Goal: Information Seeking & Learning: Compare options

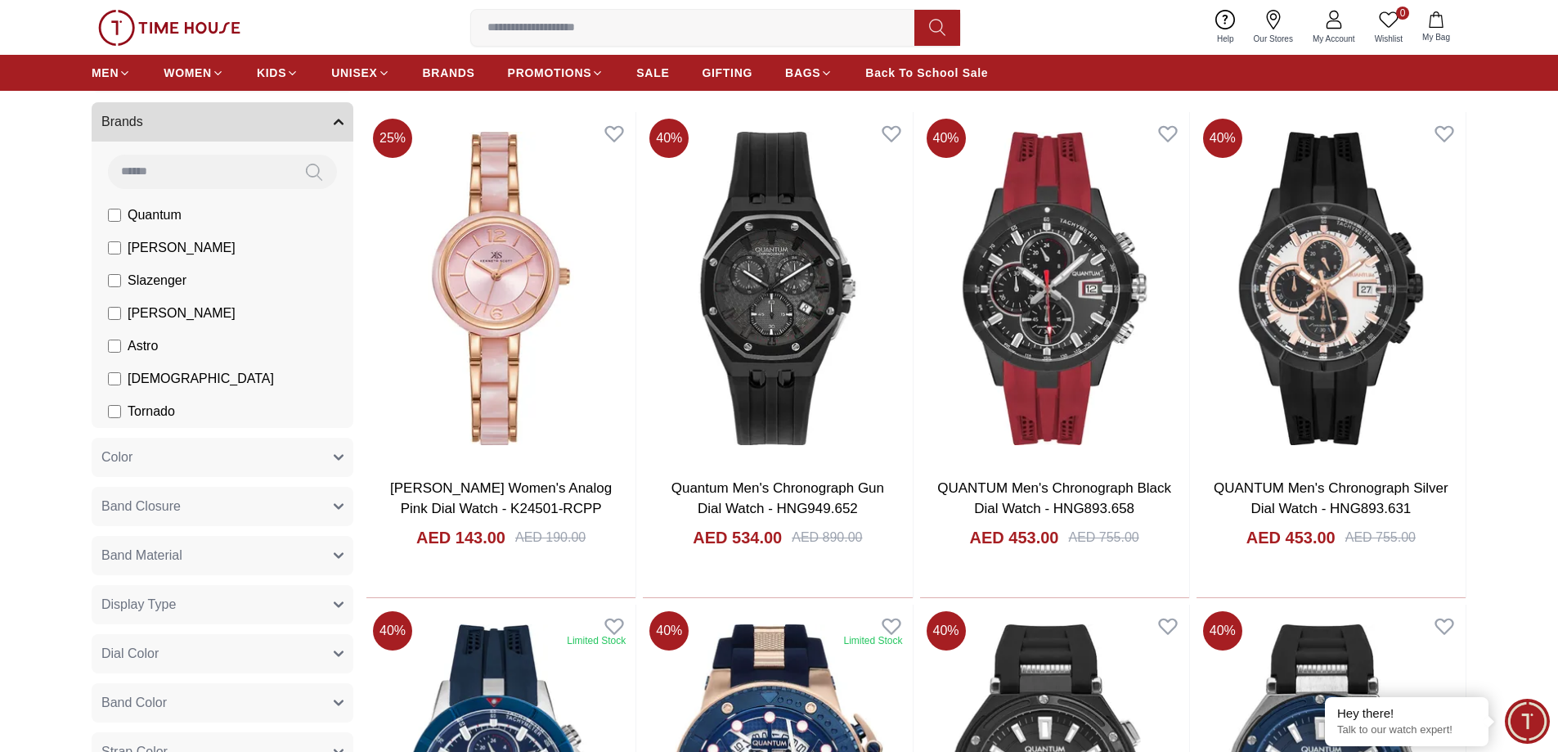
scroll to position [573, 0]
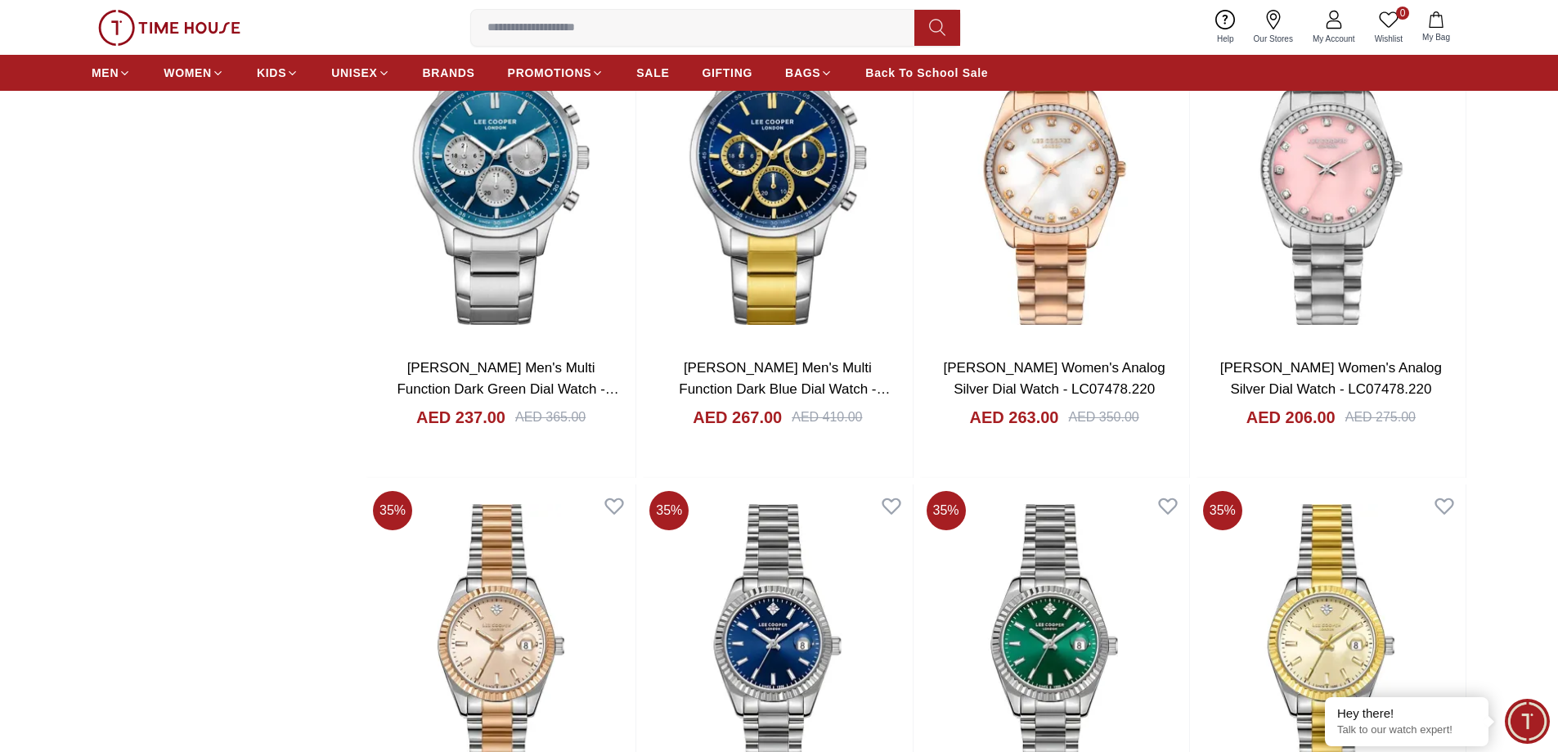
scroll to position [2454, 0]
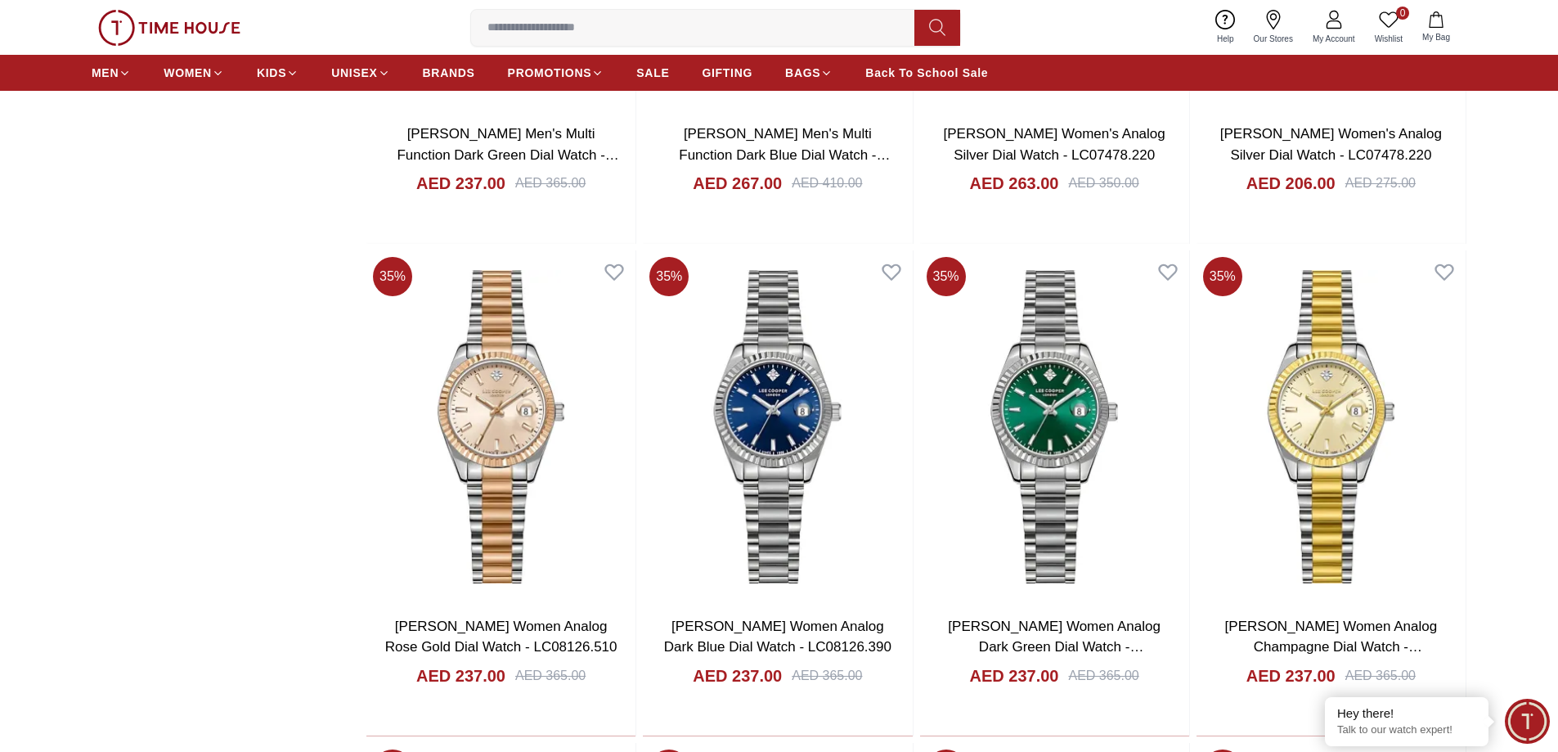
scroll to position [2945, 0]
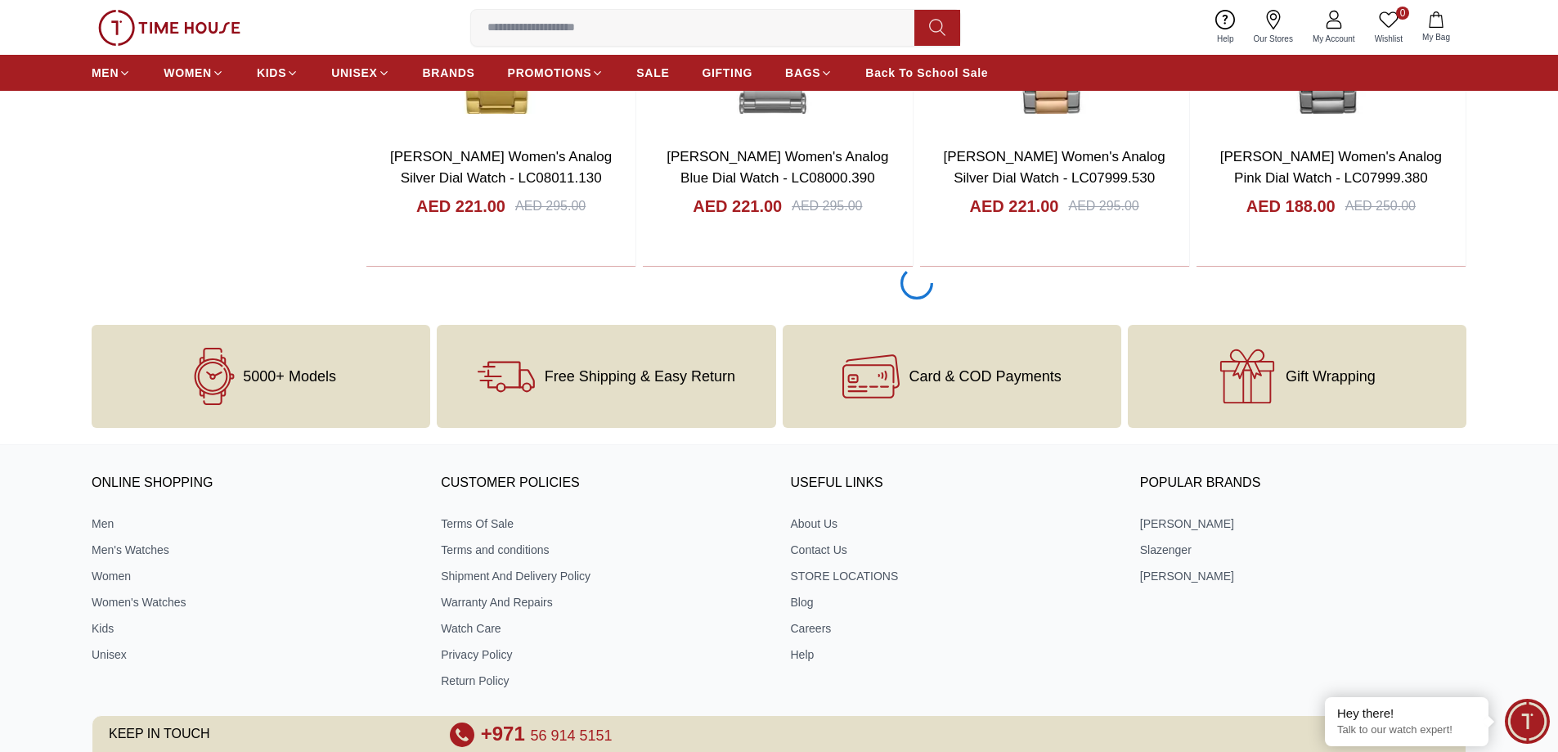
scroll to position [7695, 0]
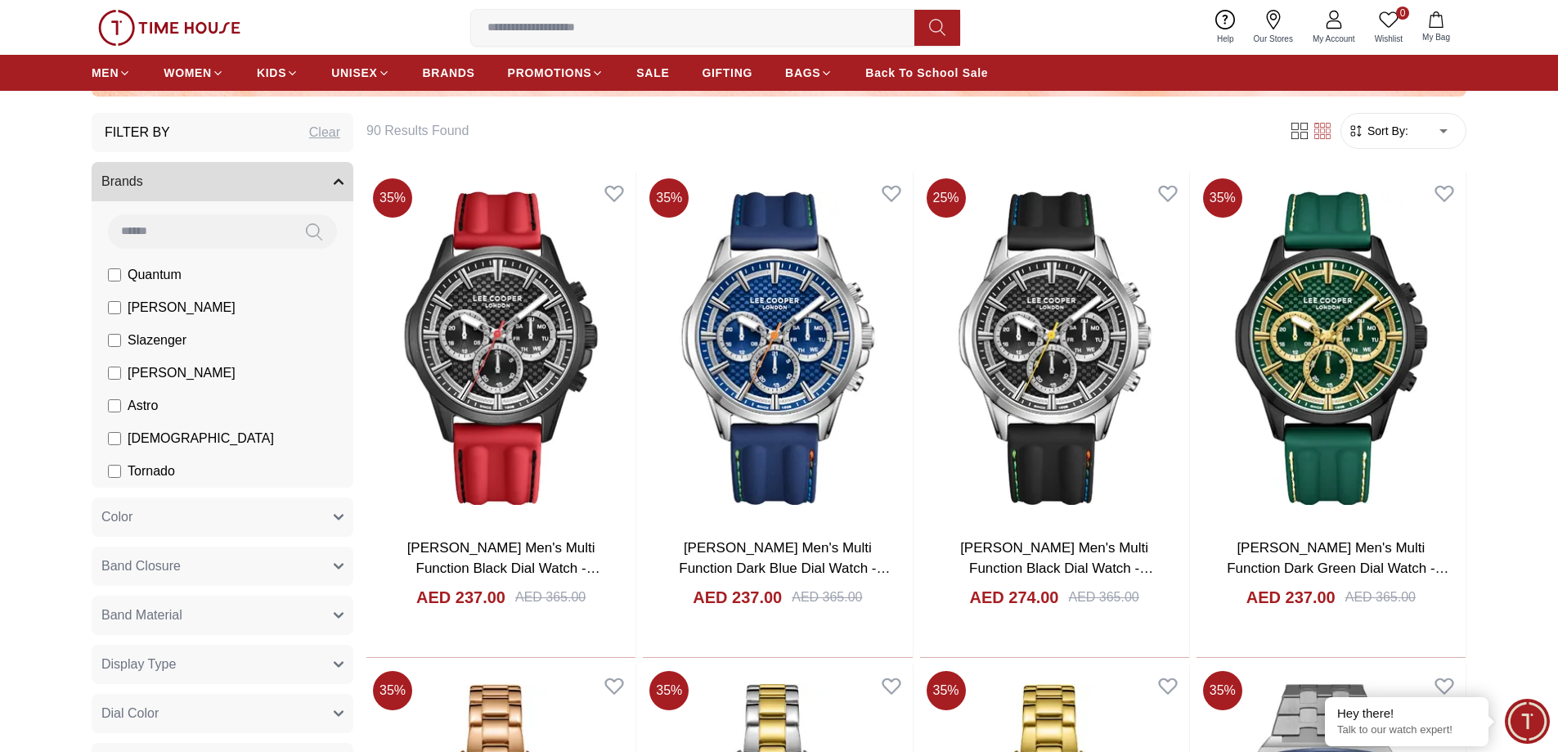
scroll to position [497, 0]
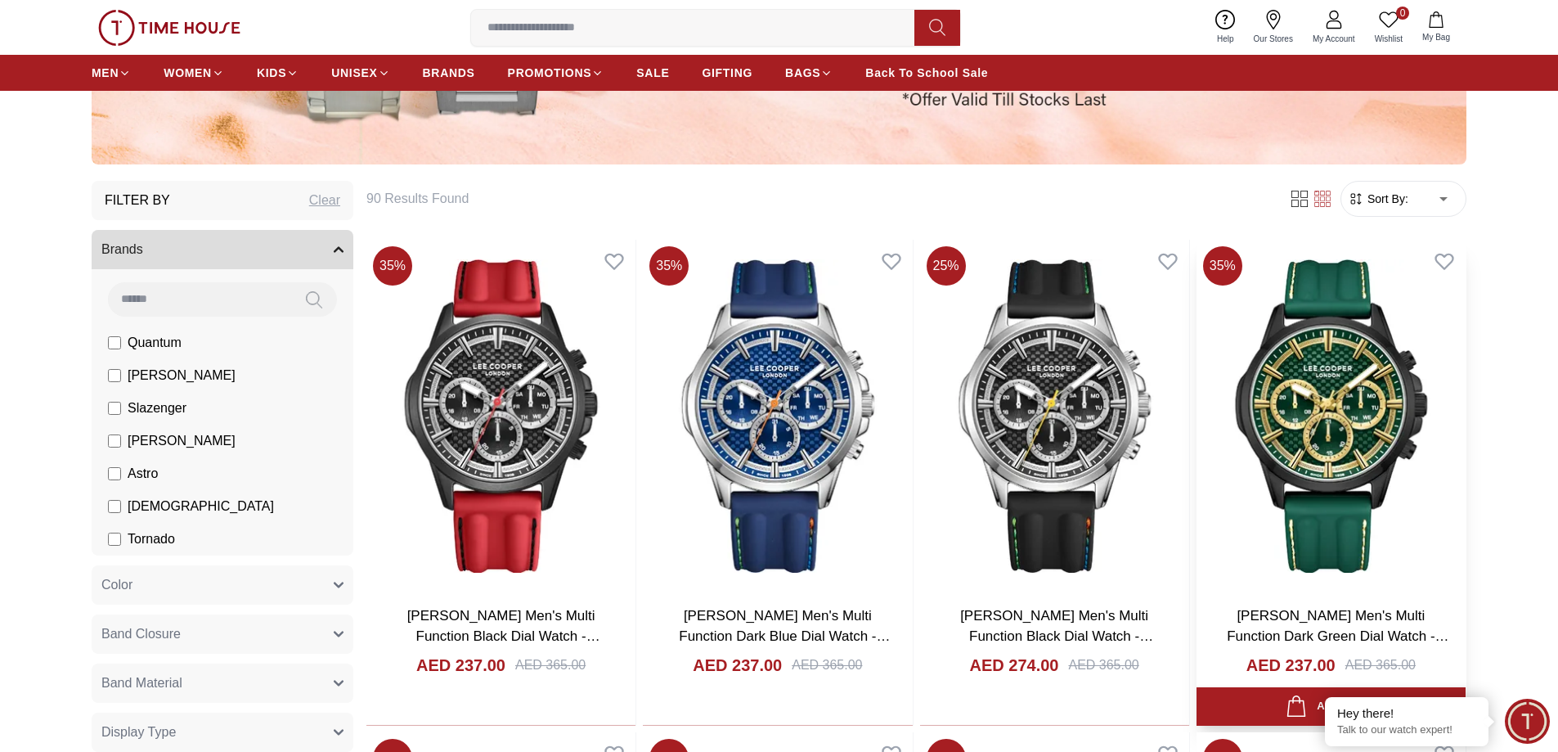
click at [1329, 428] on img at bounding box center [1331, 416] width 269 height 352
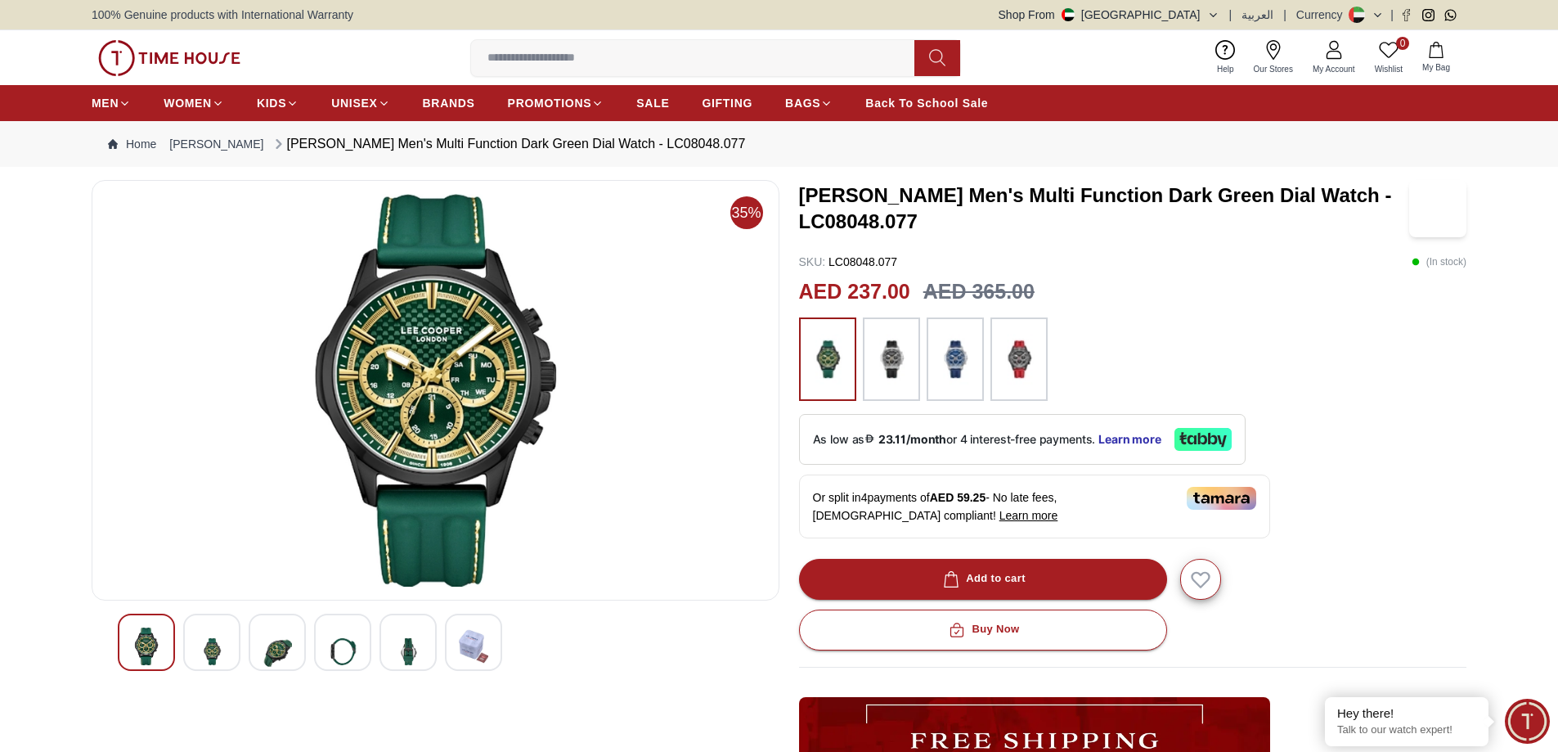
click at [217, 641] on img at bounding box center [211, 651] width 29 height 48
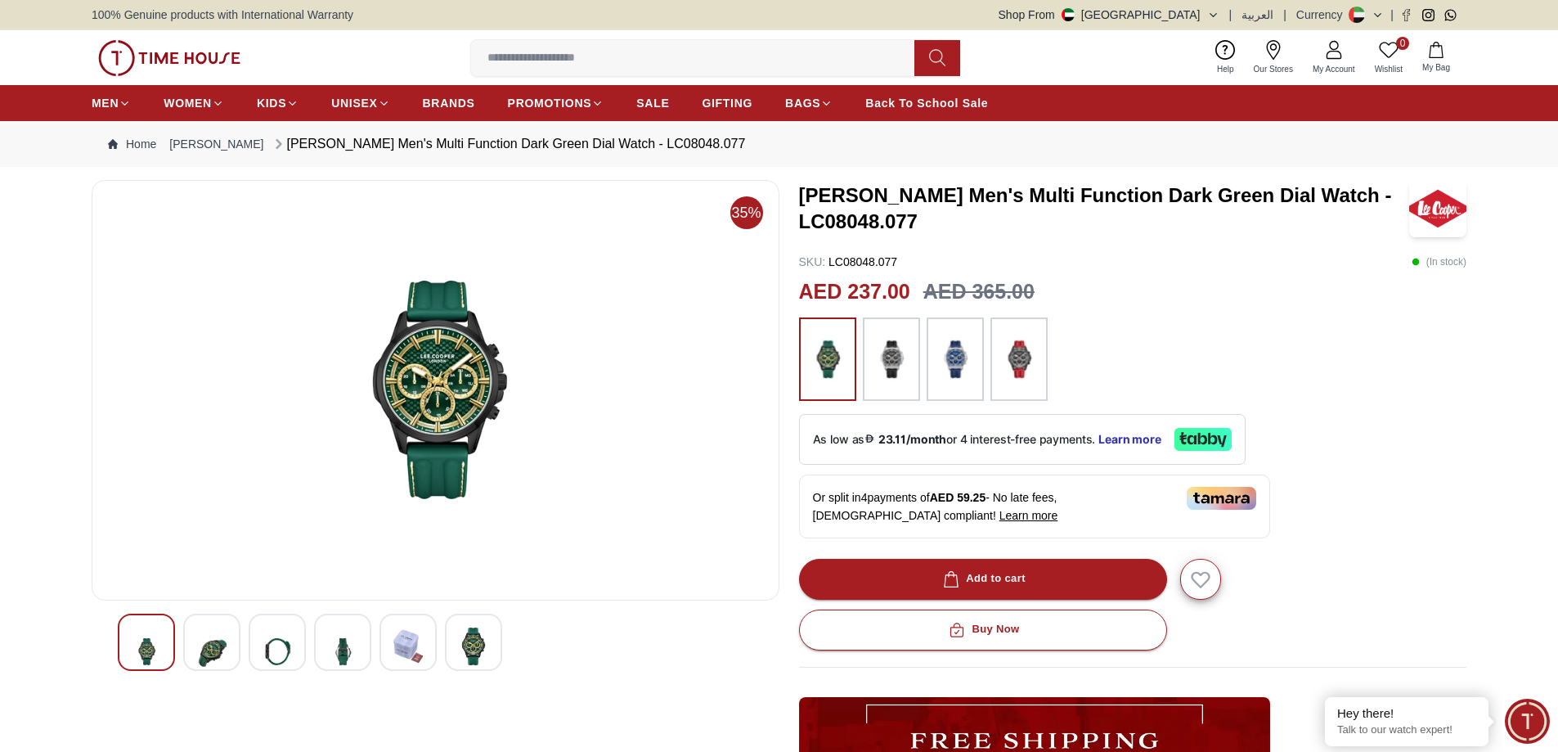
click at [268, 652] on img at bounding box center [277, 651] width 29 height 48
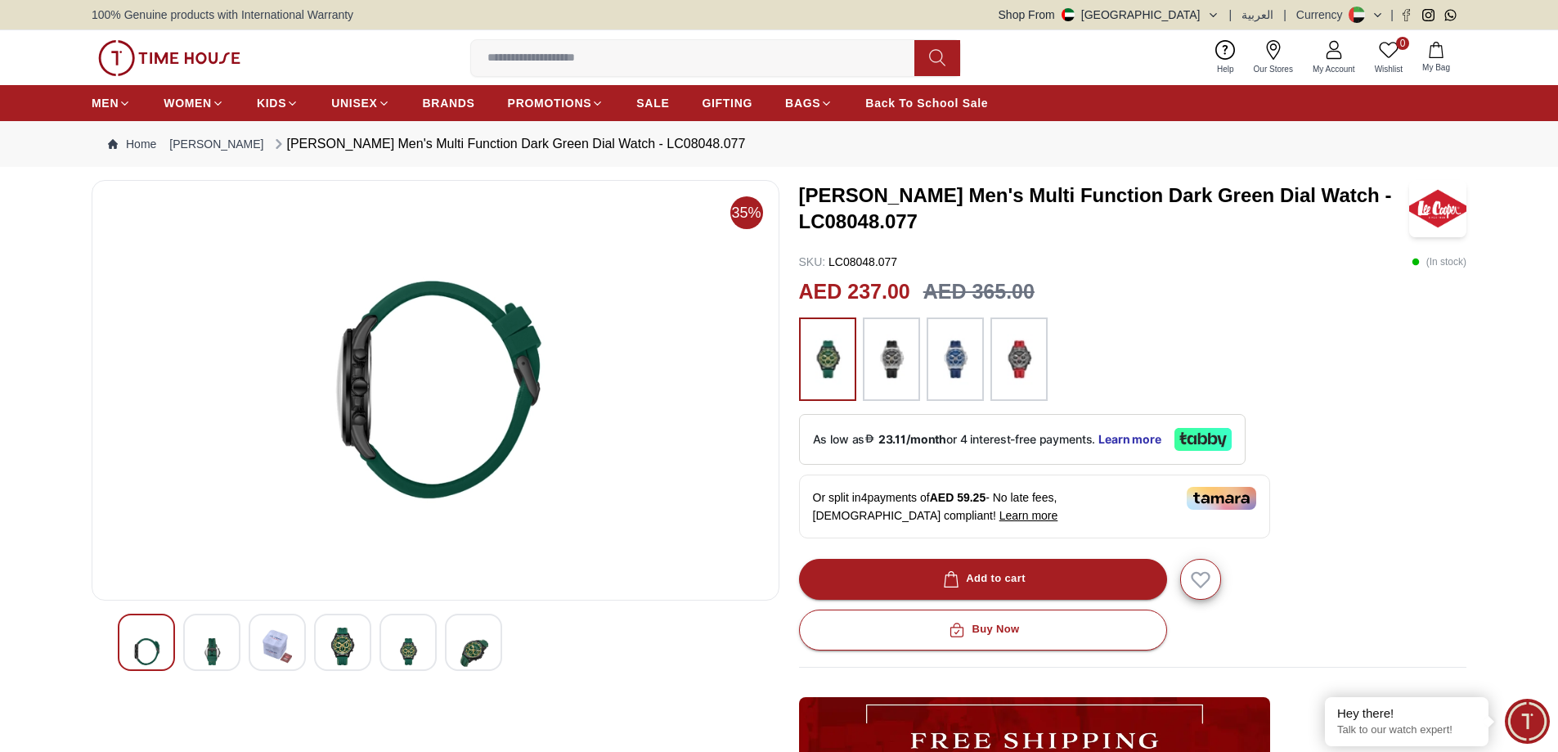
click at [344, 650] on img at bounding box center [342, 646] width 29 height 38
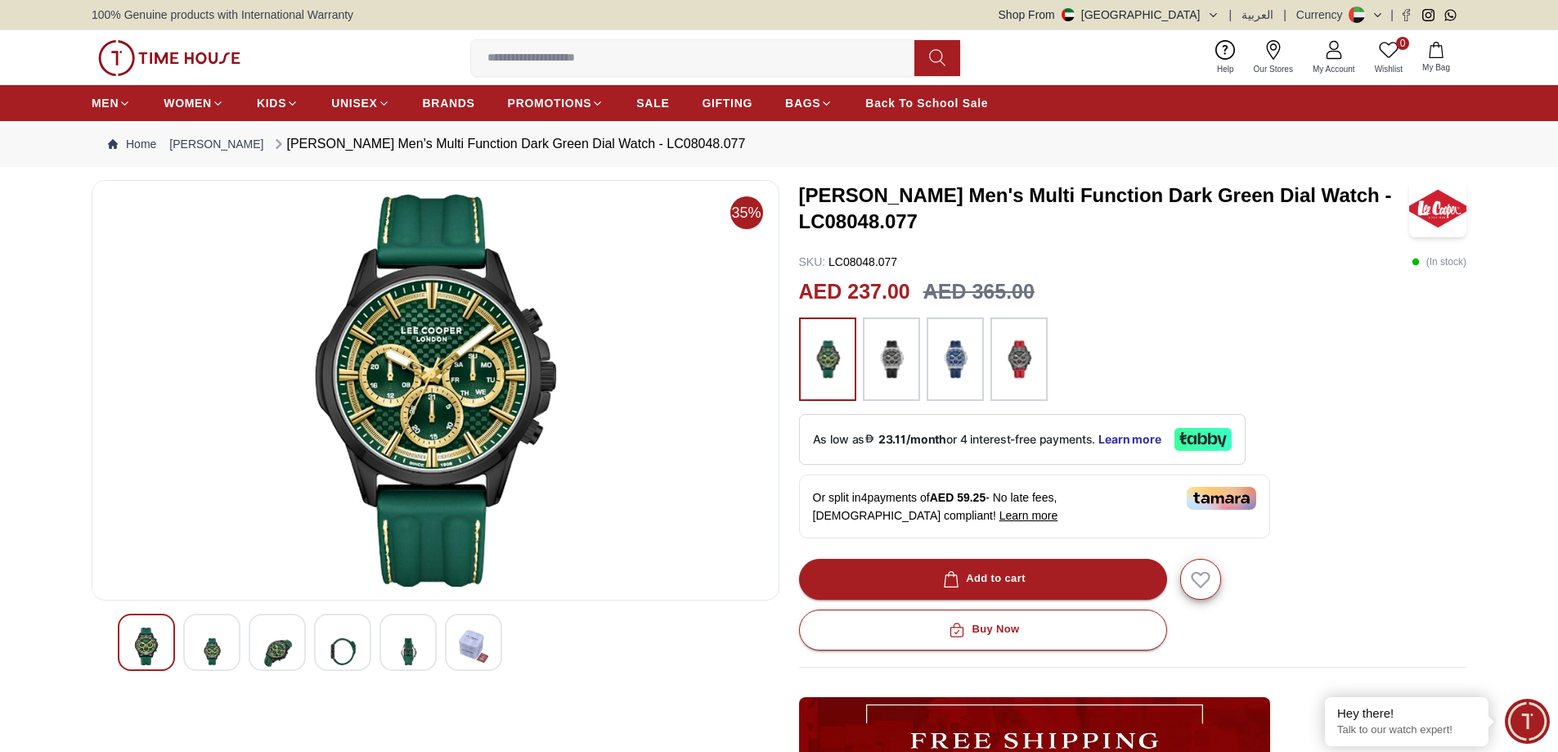
click at [408, 650] on img at bounding box center [407, 651] width 29 height 48
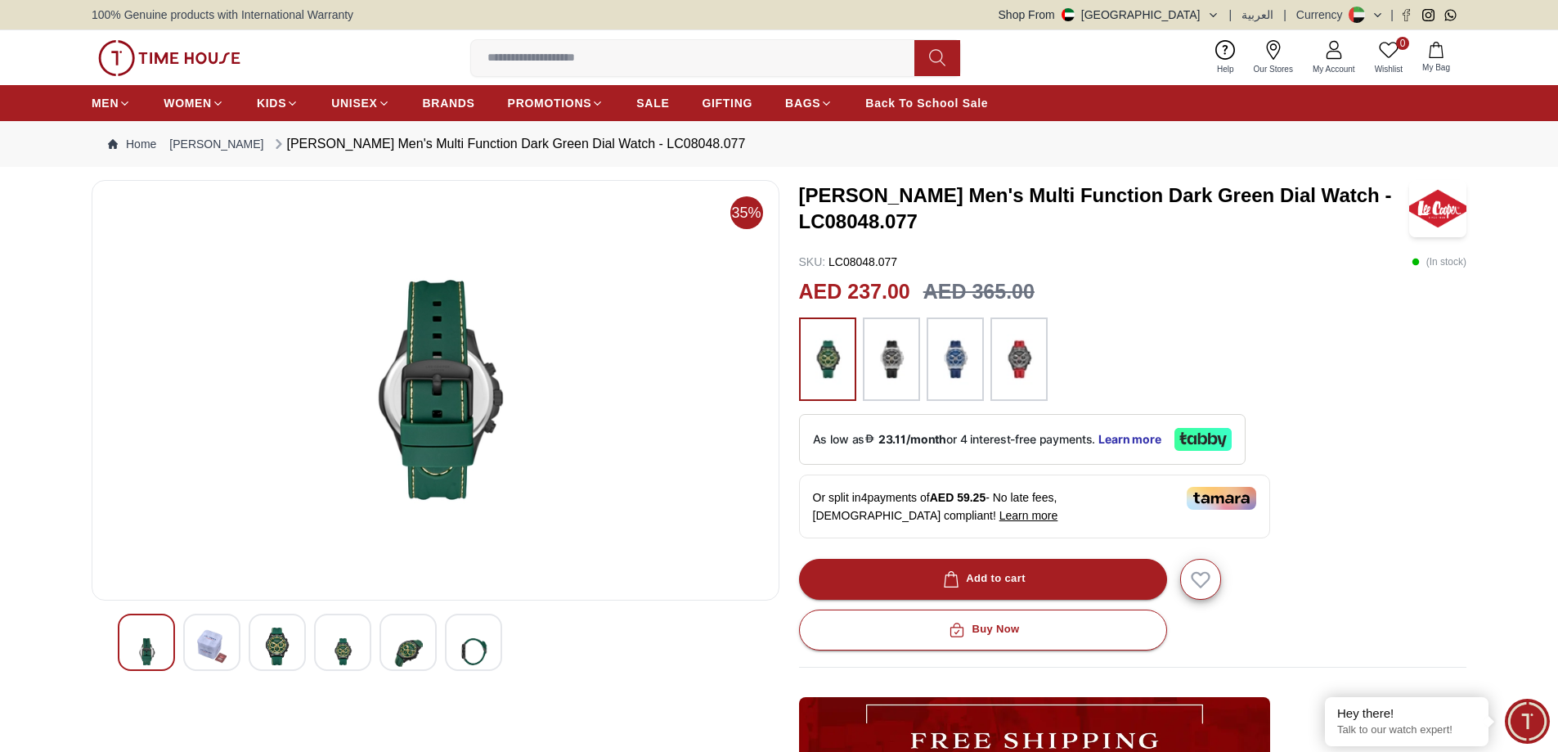
click at [446, 654] on div at bounding box center [473, 642] width 57 height 57
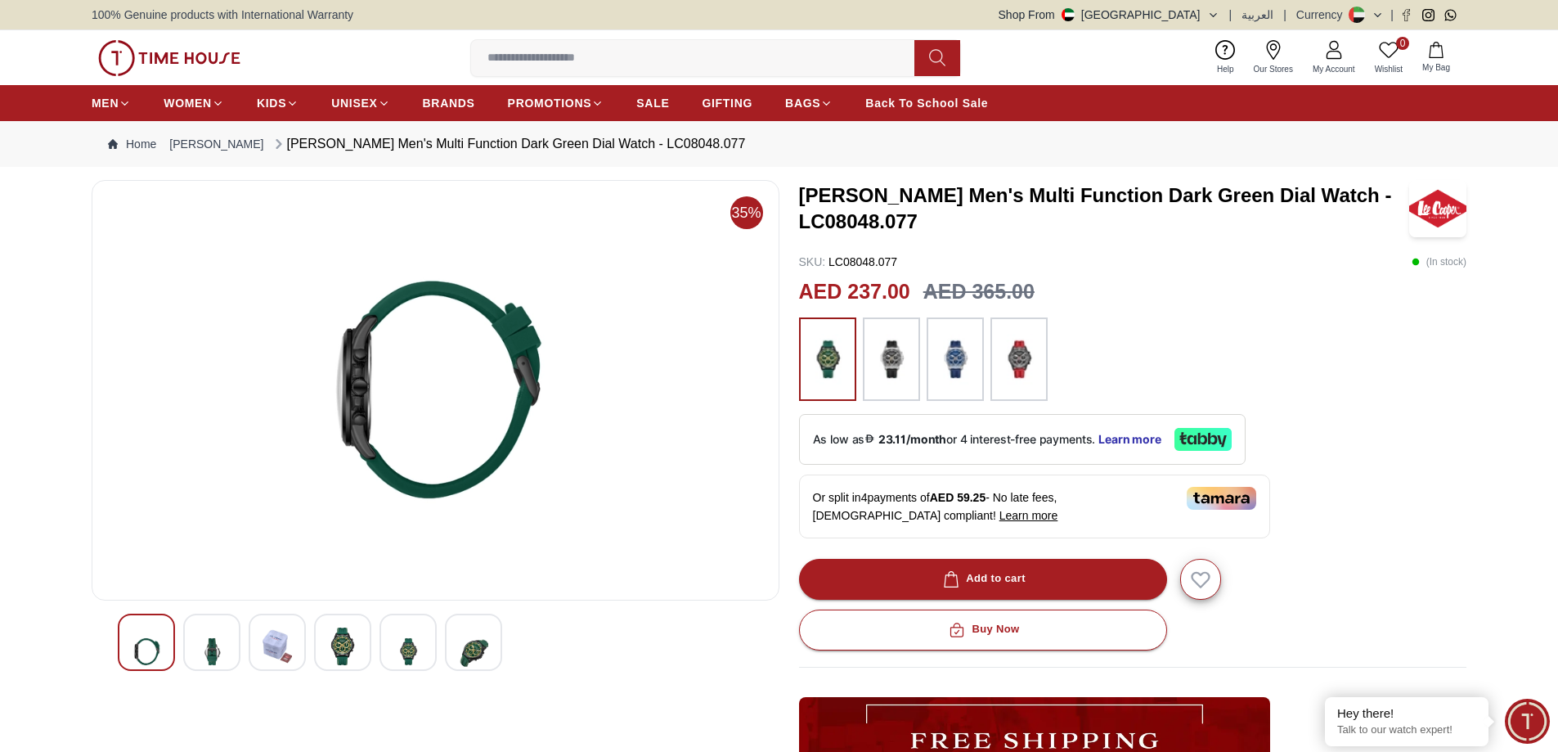
click at [299, 645] on div at bounding box center [277, 642] width 57 height 57
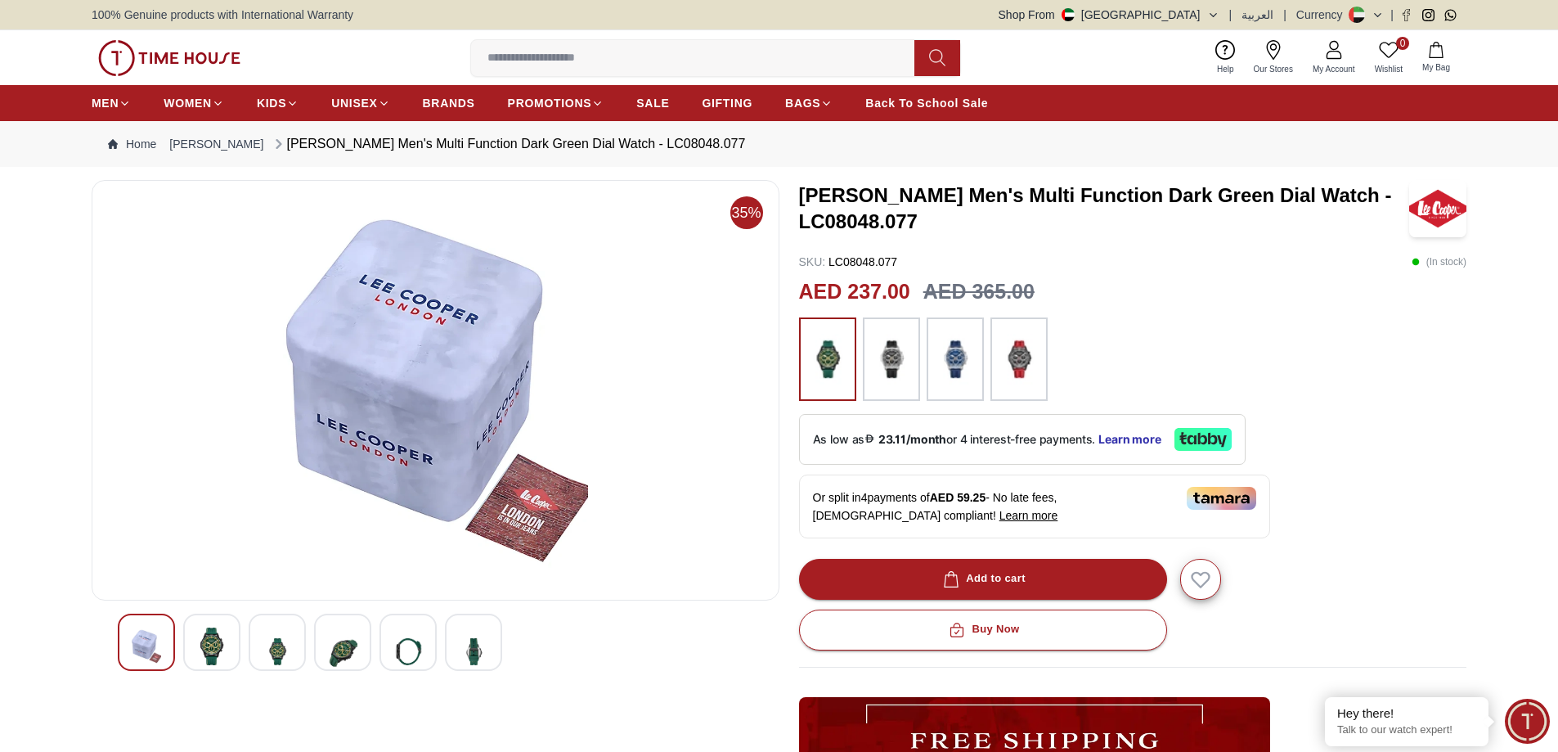
click at [166, 636] on div at bounding box center [146, 642] width 57 height 57
click at [194, 639] on div at bounding box center [211, 642] width 57 height 57
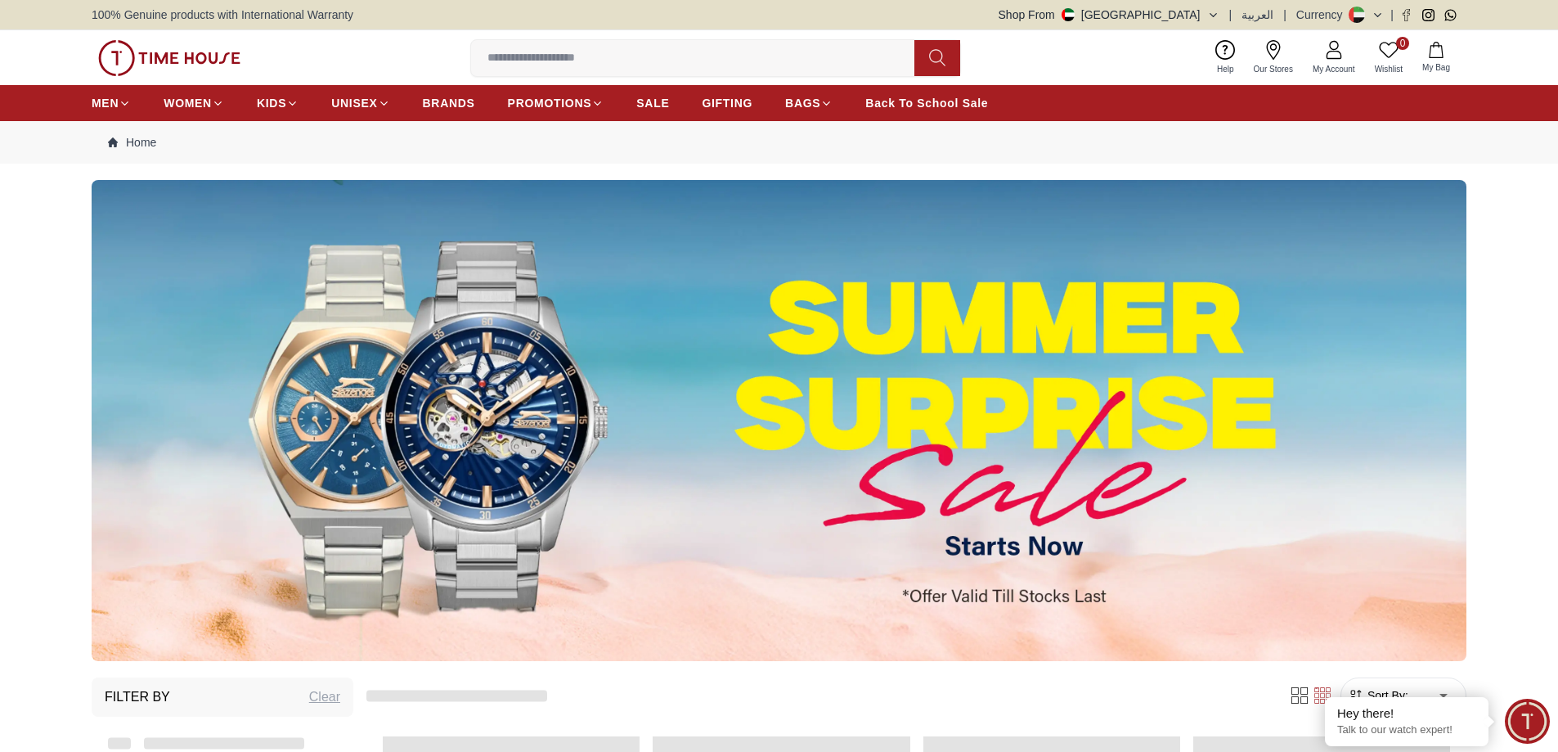
scroll to position [497, 0]
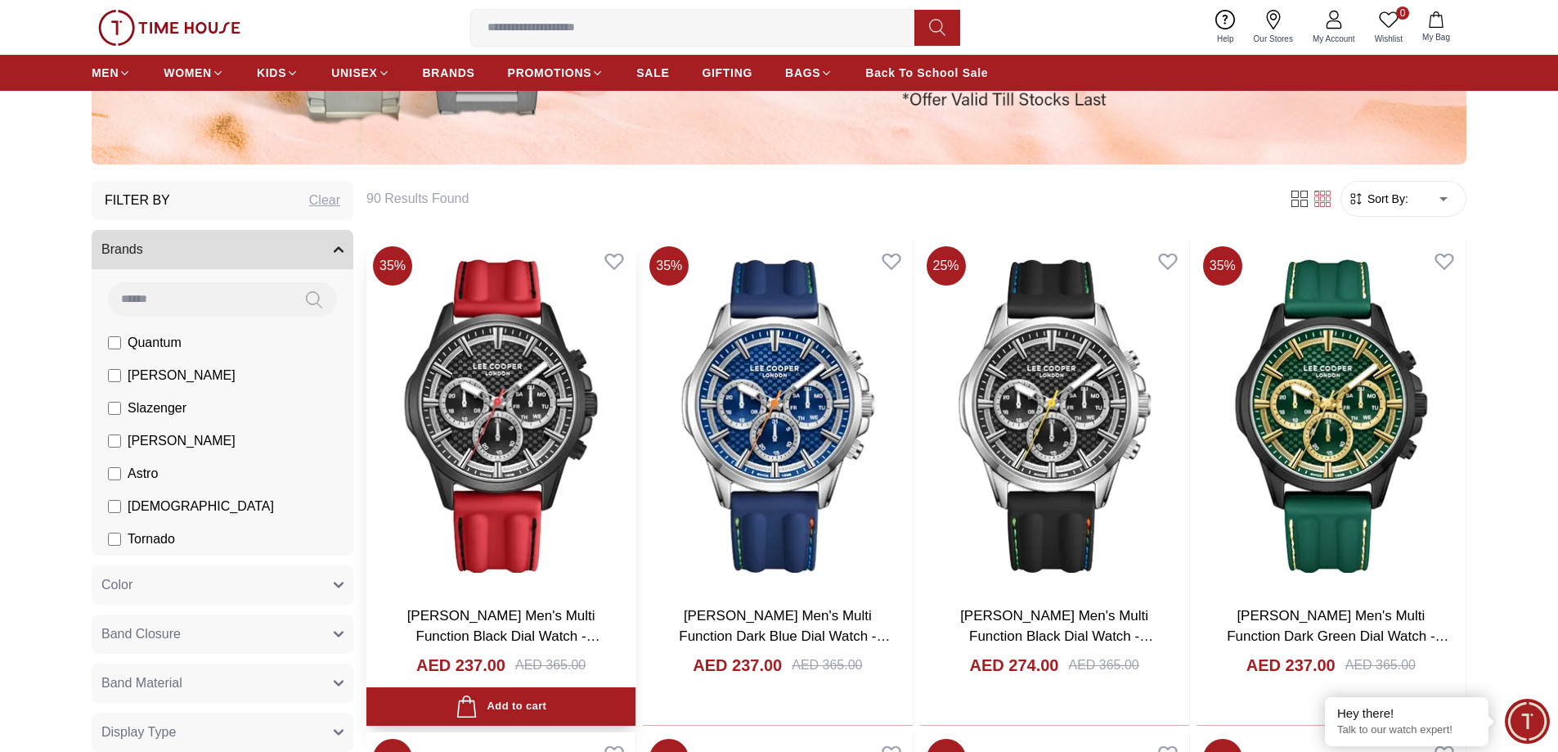
click at [520, 438] on img at bounding box center [500, 416] width 269 height 352
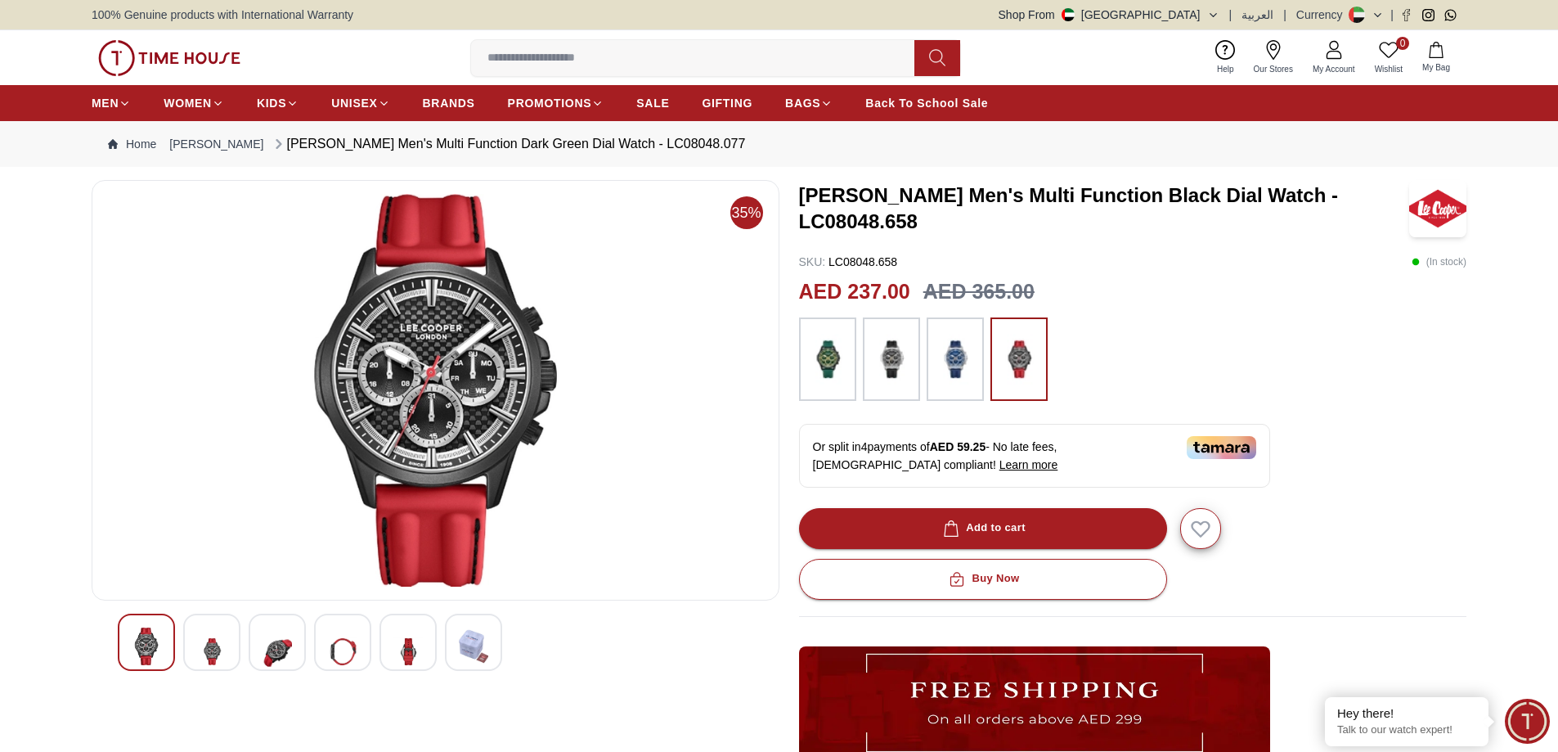
scroll to position [245, 0]
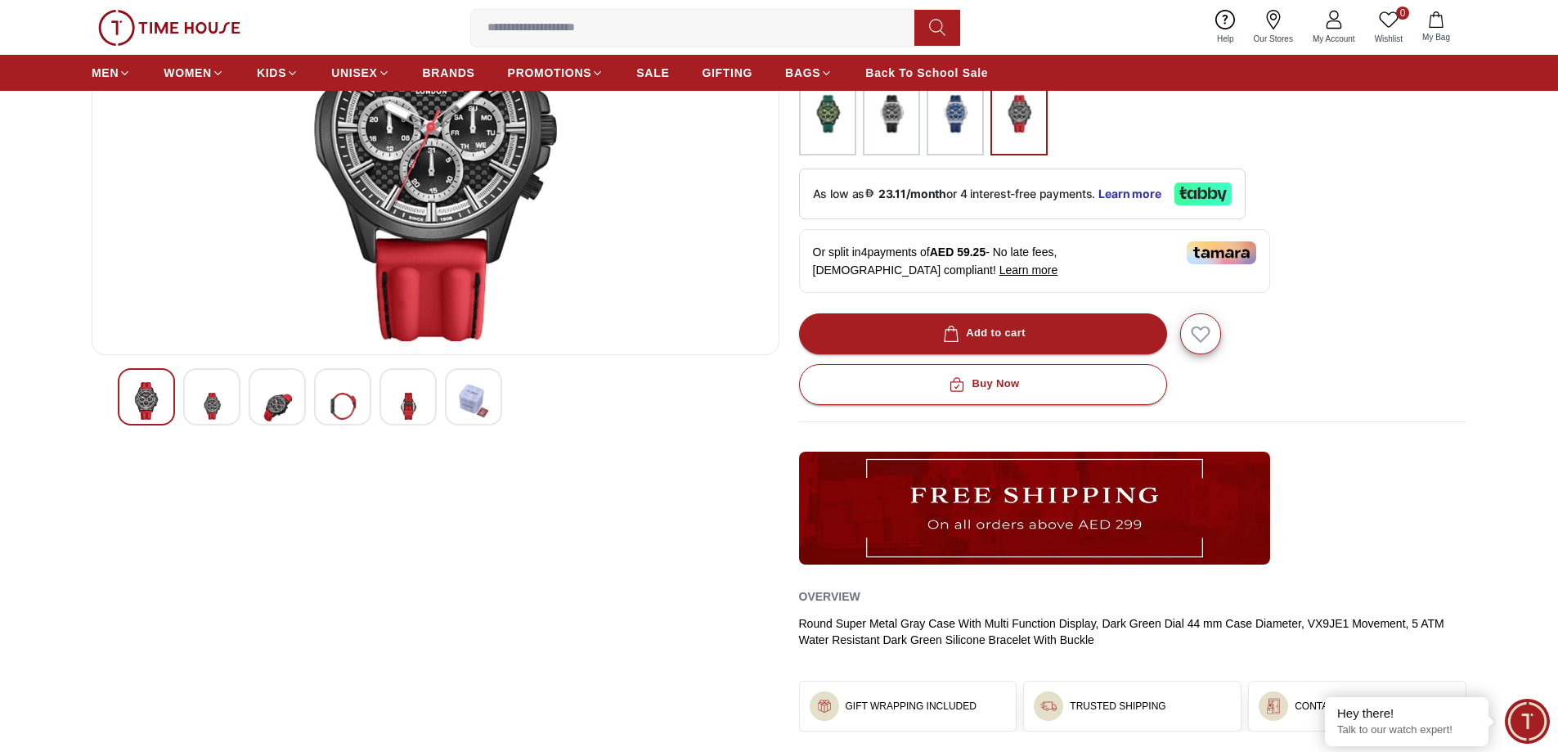
click at [223, 395] on img at bounding box center [211, 406] width 29 height 48
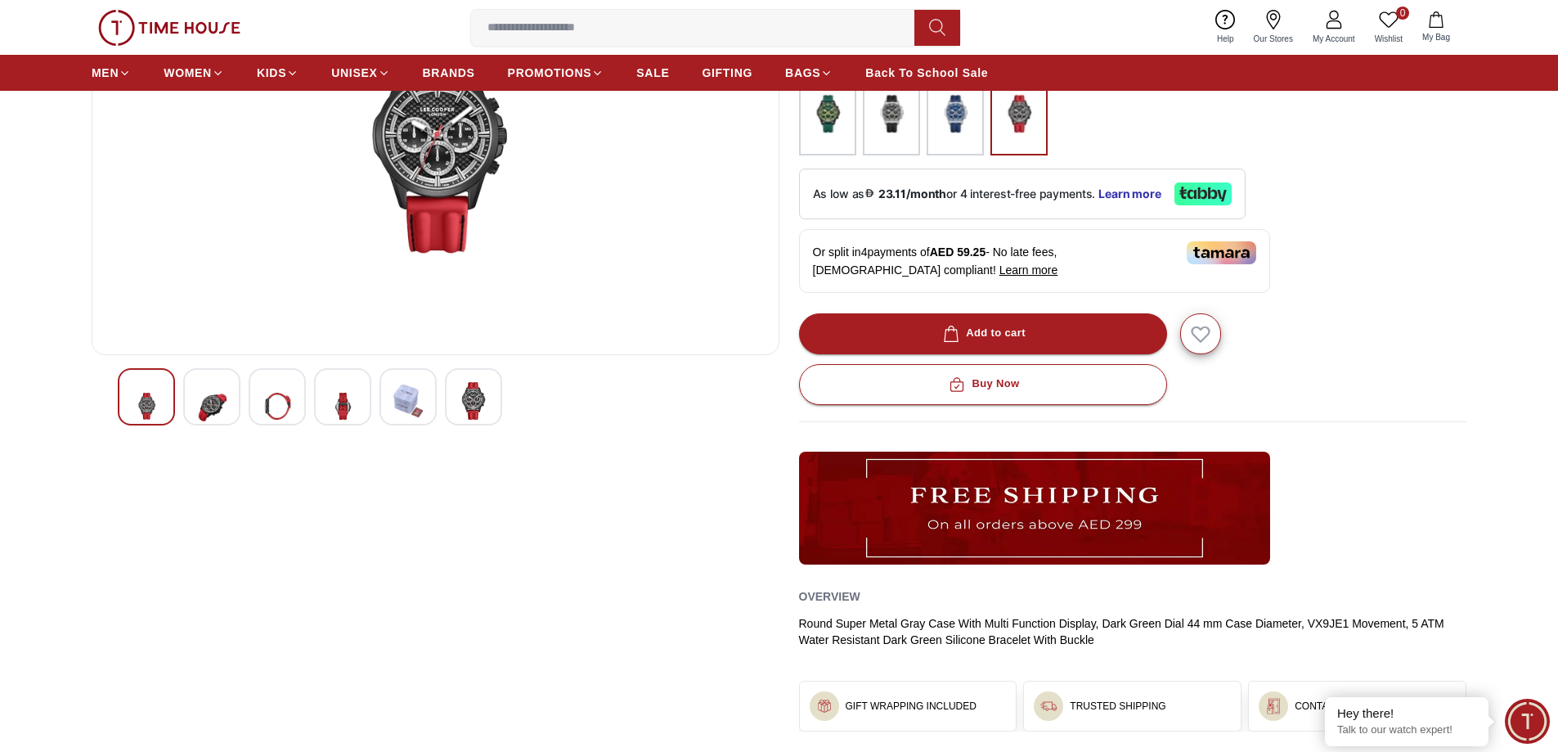
click at [281, 412] on img at bounding box center [277, 406] width 29 height 48
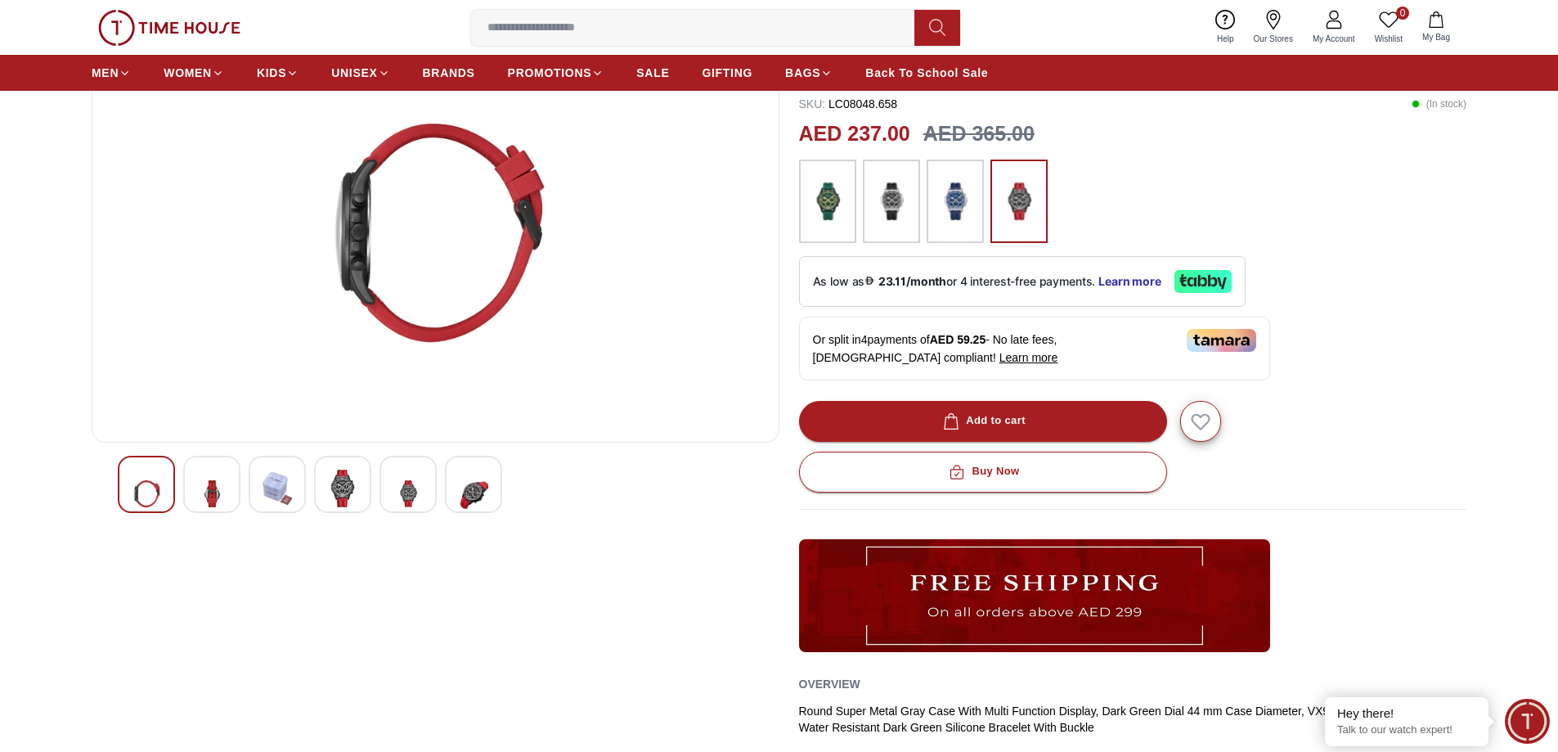
scroll to position [82, 0]
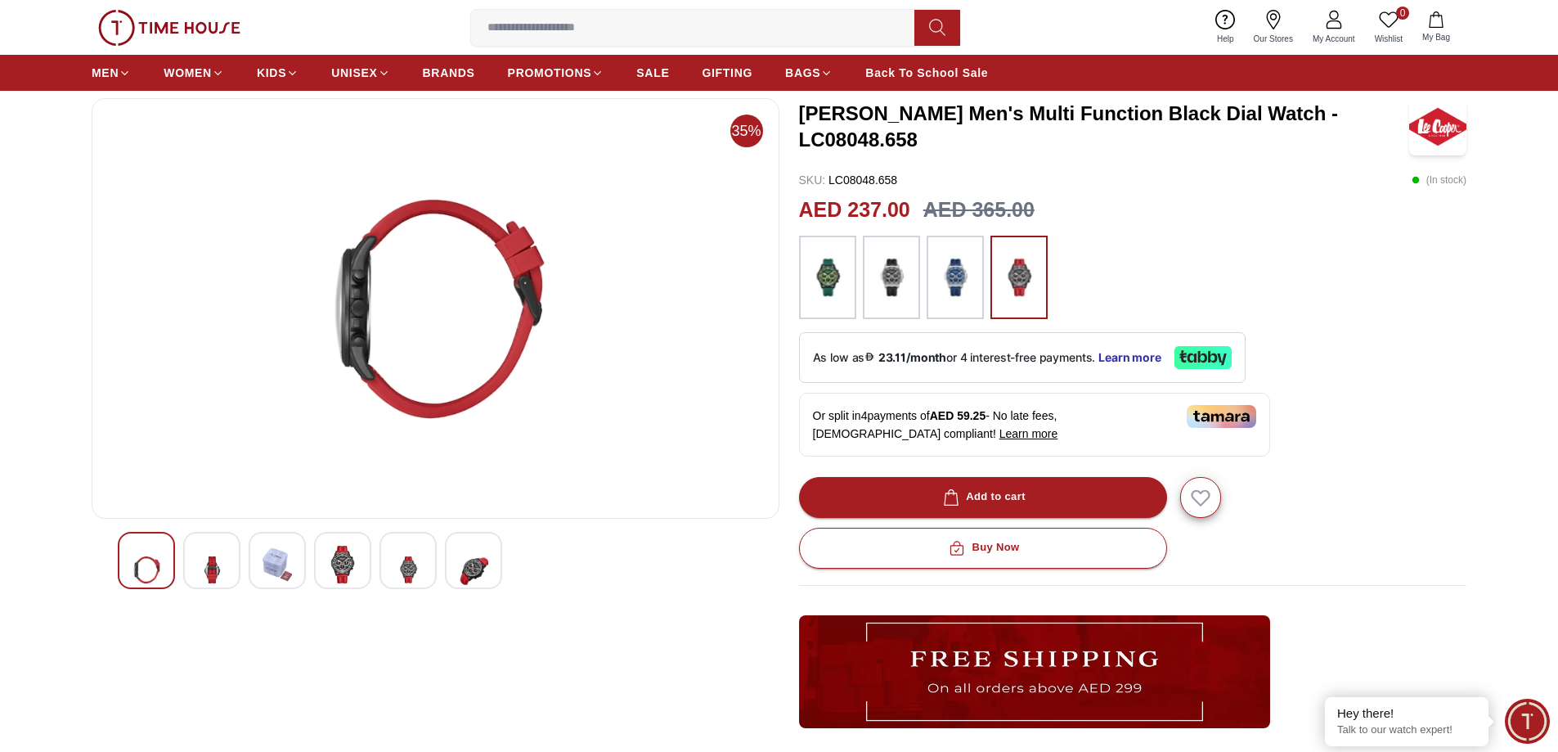
click at [350, 567] on img at bounding box center [342, 565] width 29 height 38
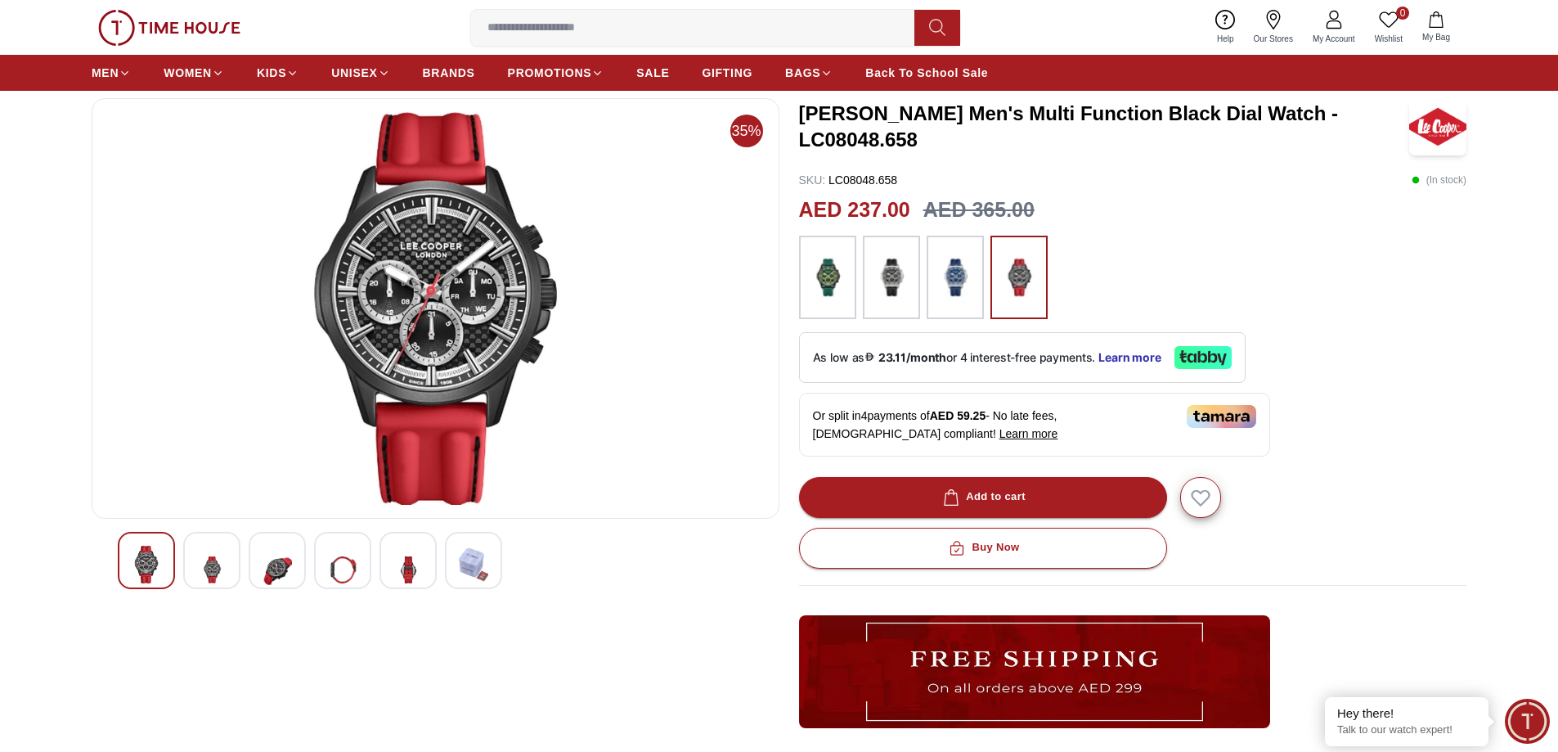
click at [410, 575] on img at bounding box center [407, 570] width 29 height 48
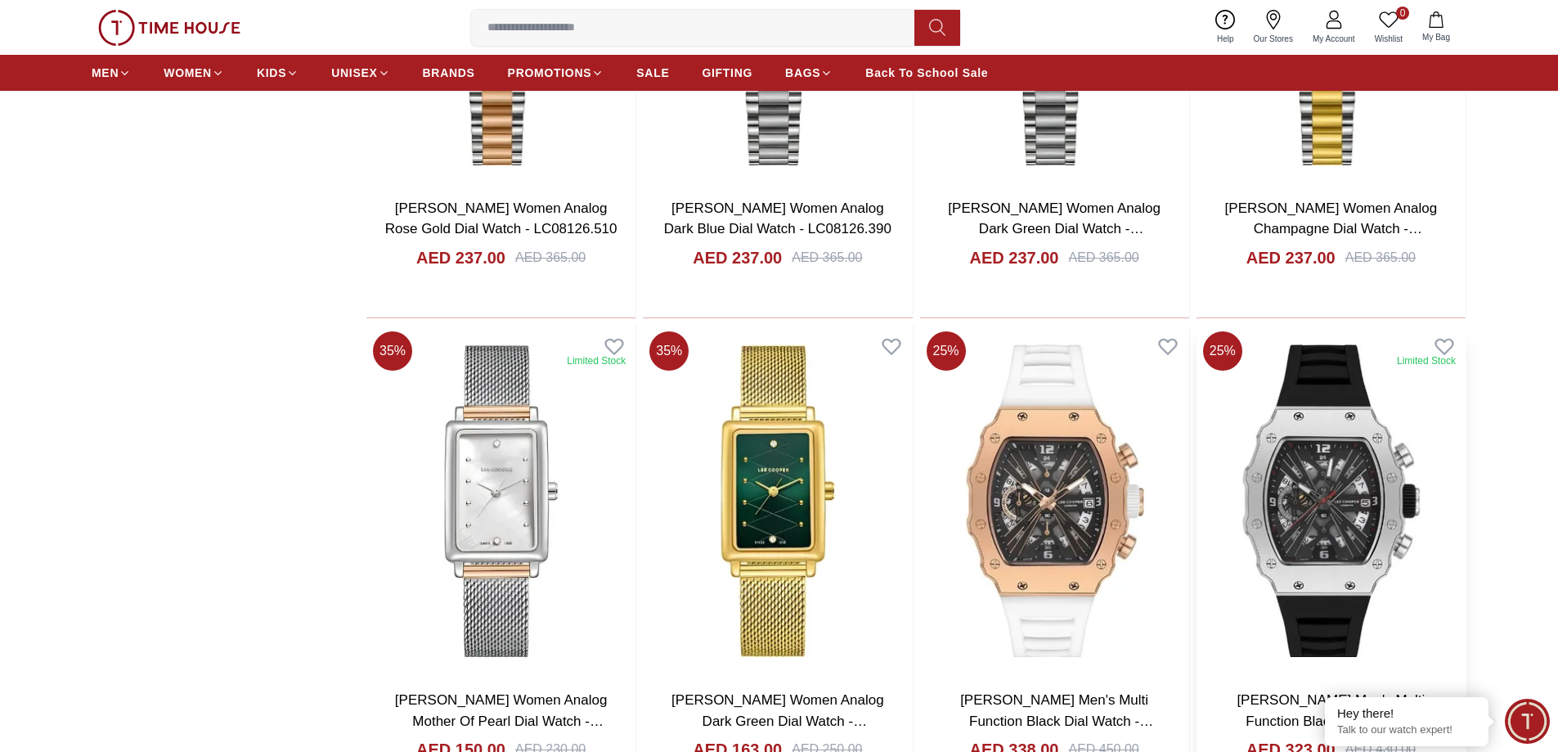
scroll to position [3103, 0]
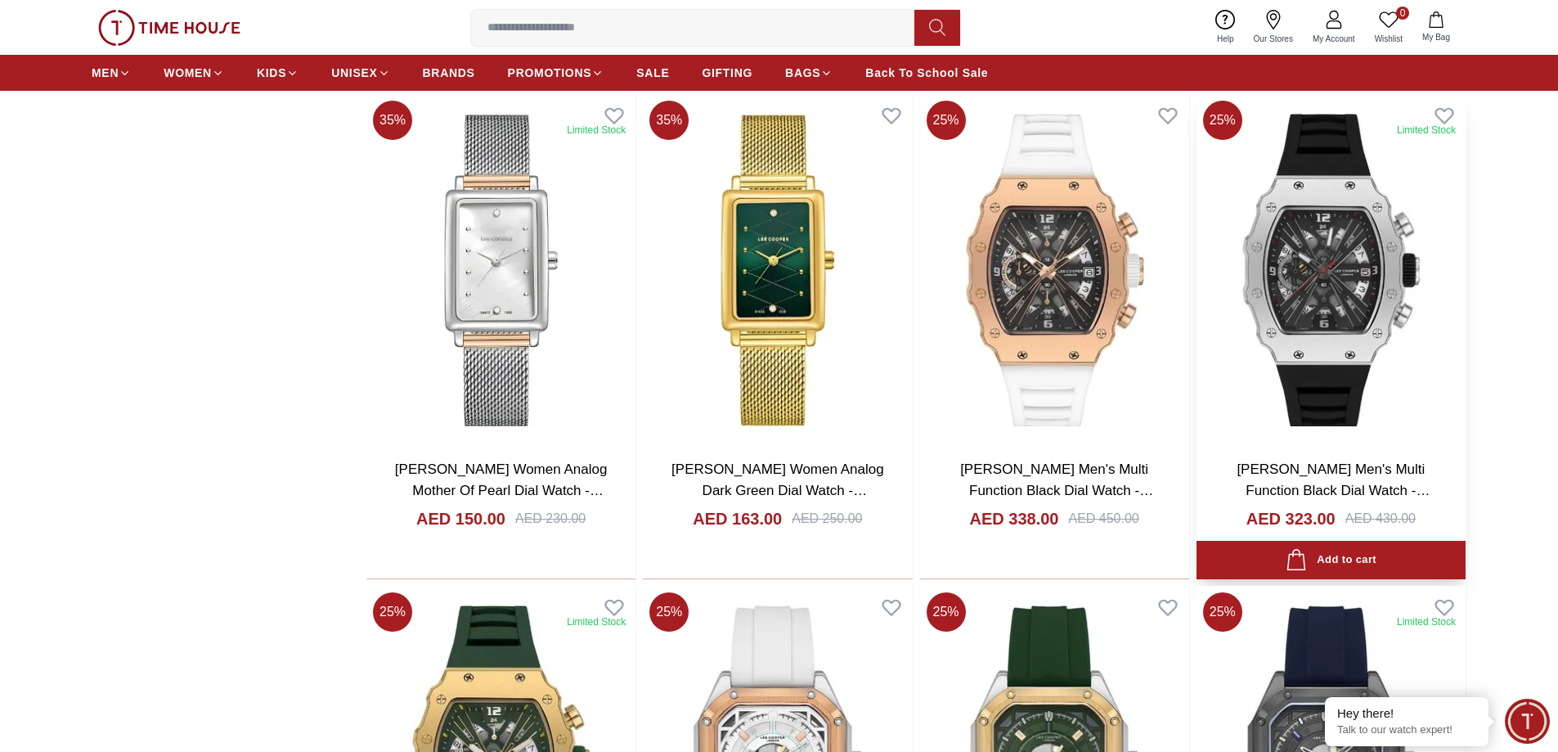
click at [1351, 303] on img at bounding box center [1331, 270] width 269 height 352
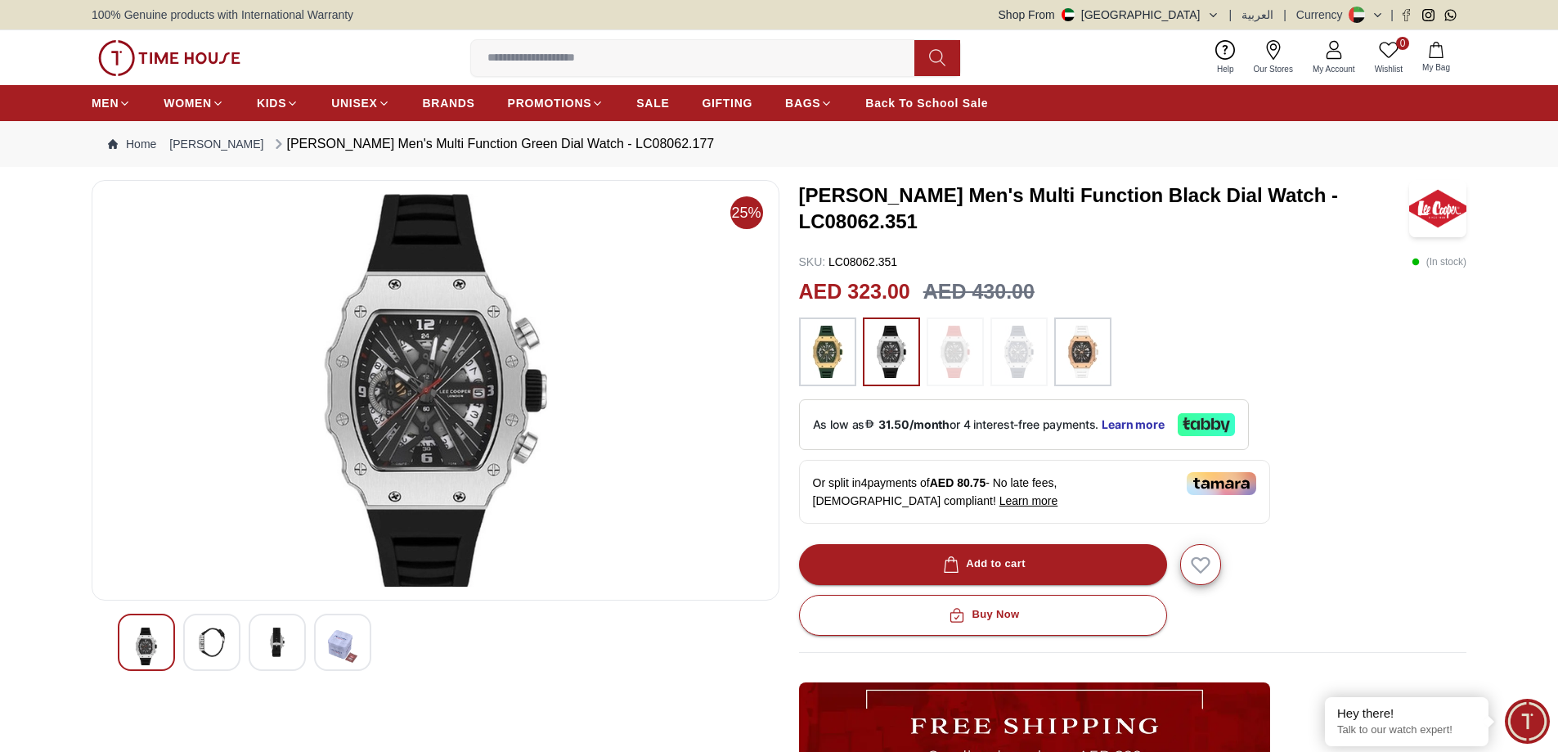
click at [858, 366] on div at bounding box center [1133, 351] width 668 height 69
click at [834, 354] on img at bounding box center [827, 352] width 41 height 52
click at [888, 368] on img at bounding box center [891, 352] width 41 height 52
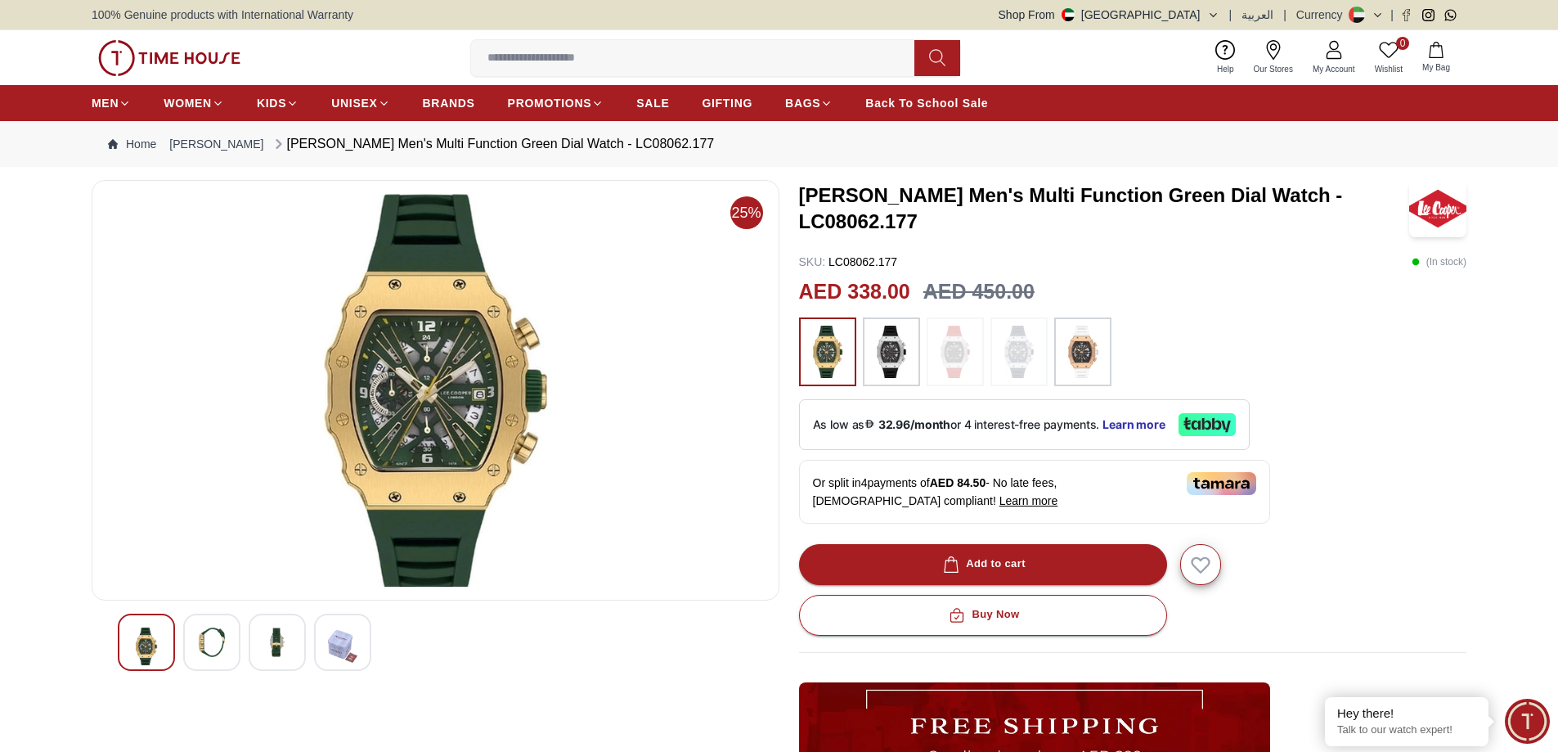
click at [1102, 344] on img at bounding box center [1083, 352] width 41 height 52
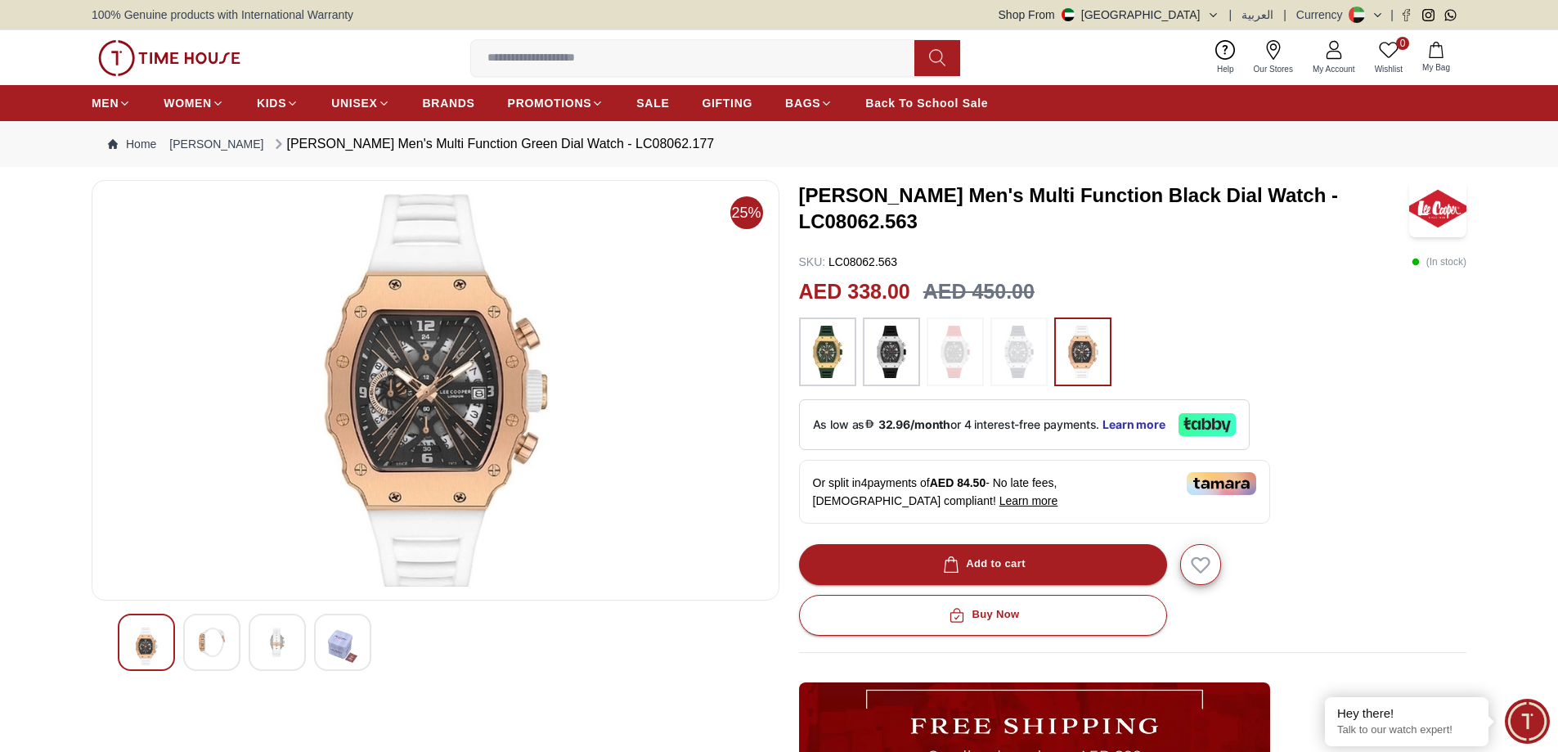
click at [1023, 361] on img at bounding box center [1019, 352] width 41 height 52
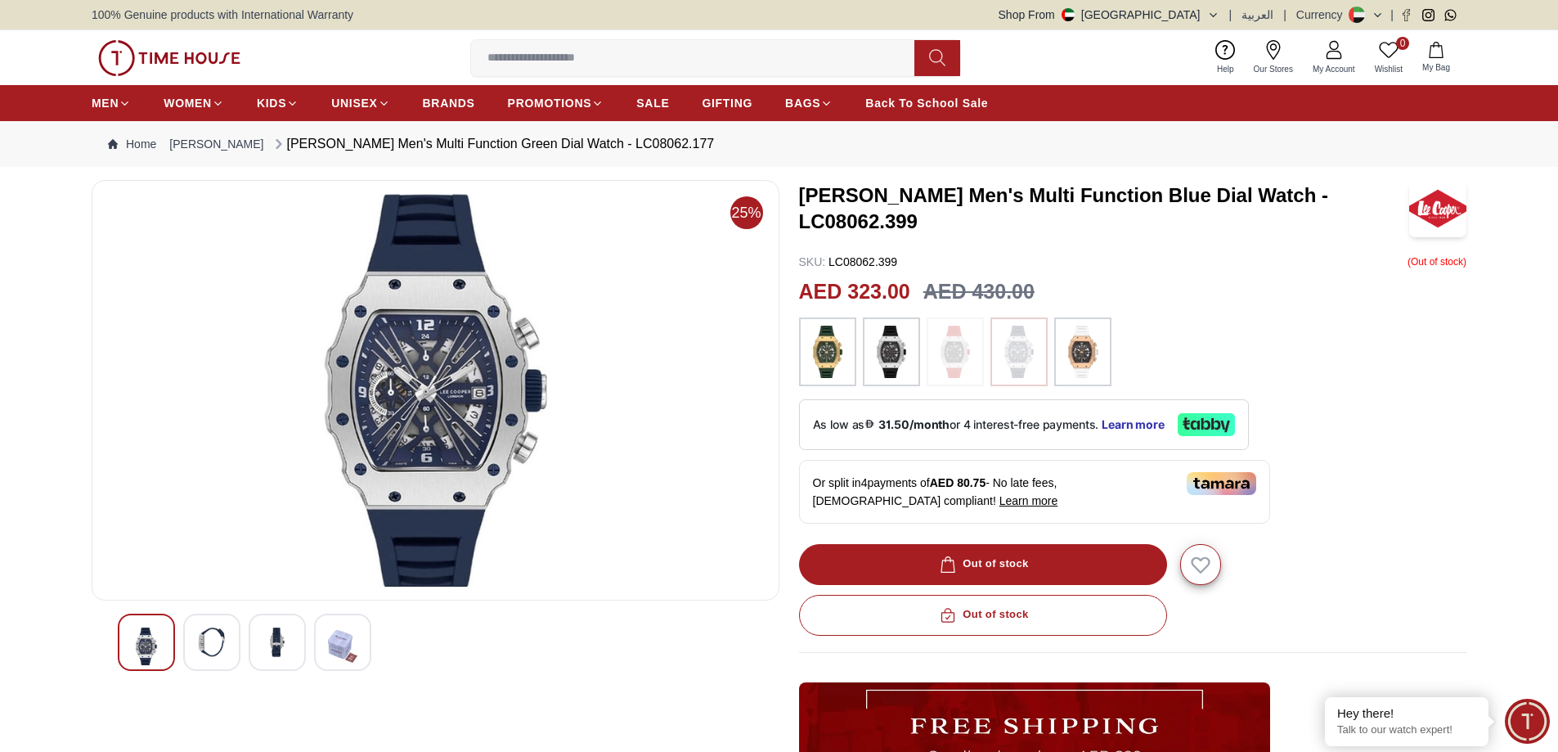
click at [959, 359] on img at bounding box center [955, 352] width 41 height 52
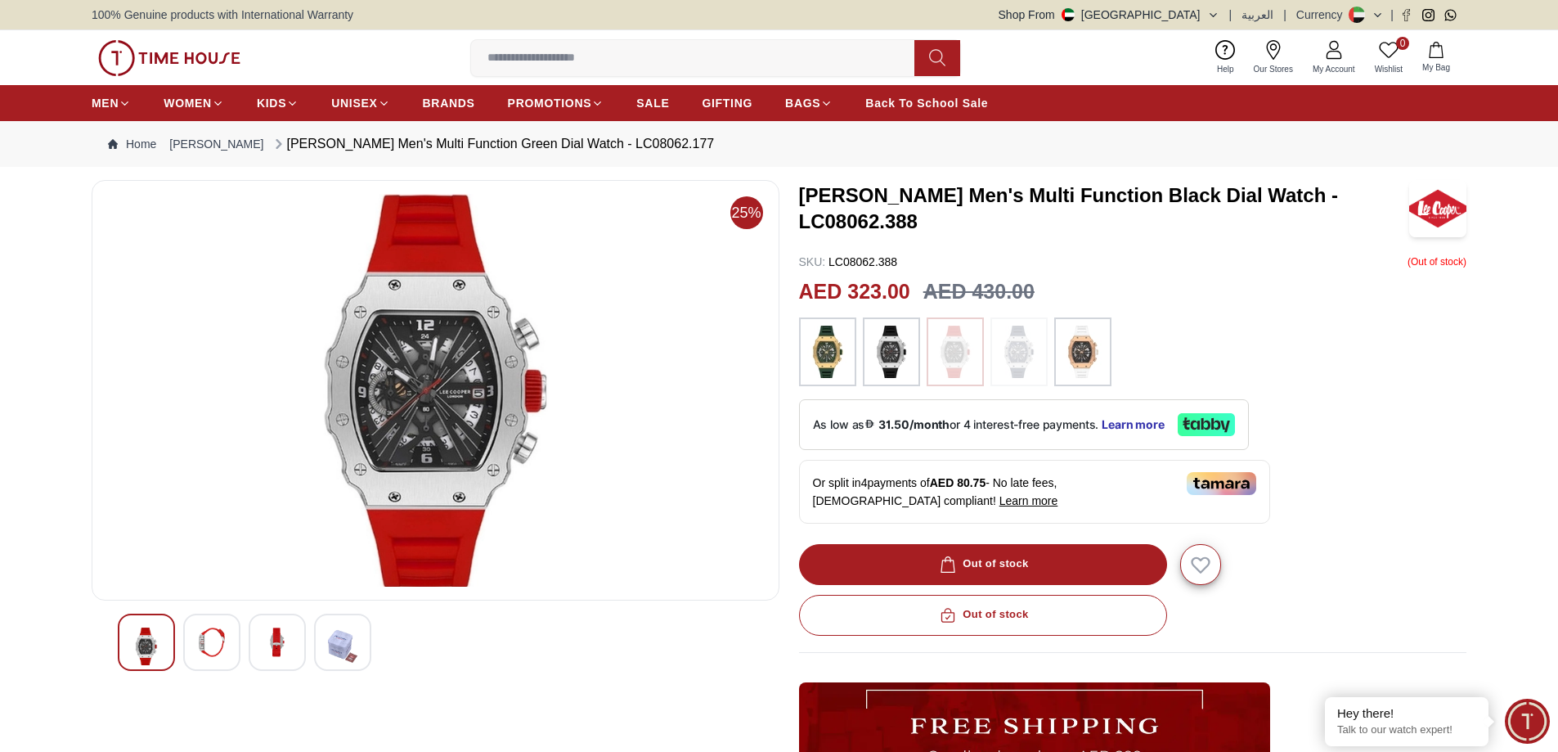
click at [206, 650] on img at bounding box center [211, 641] width 29 height 29
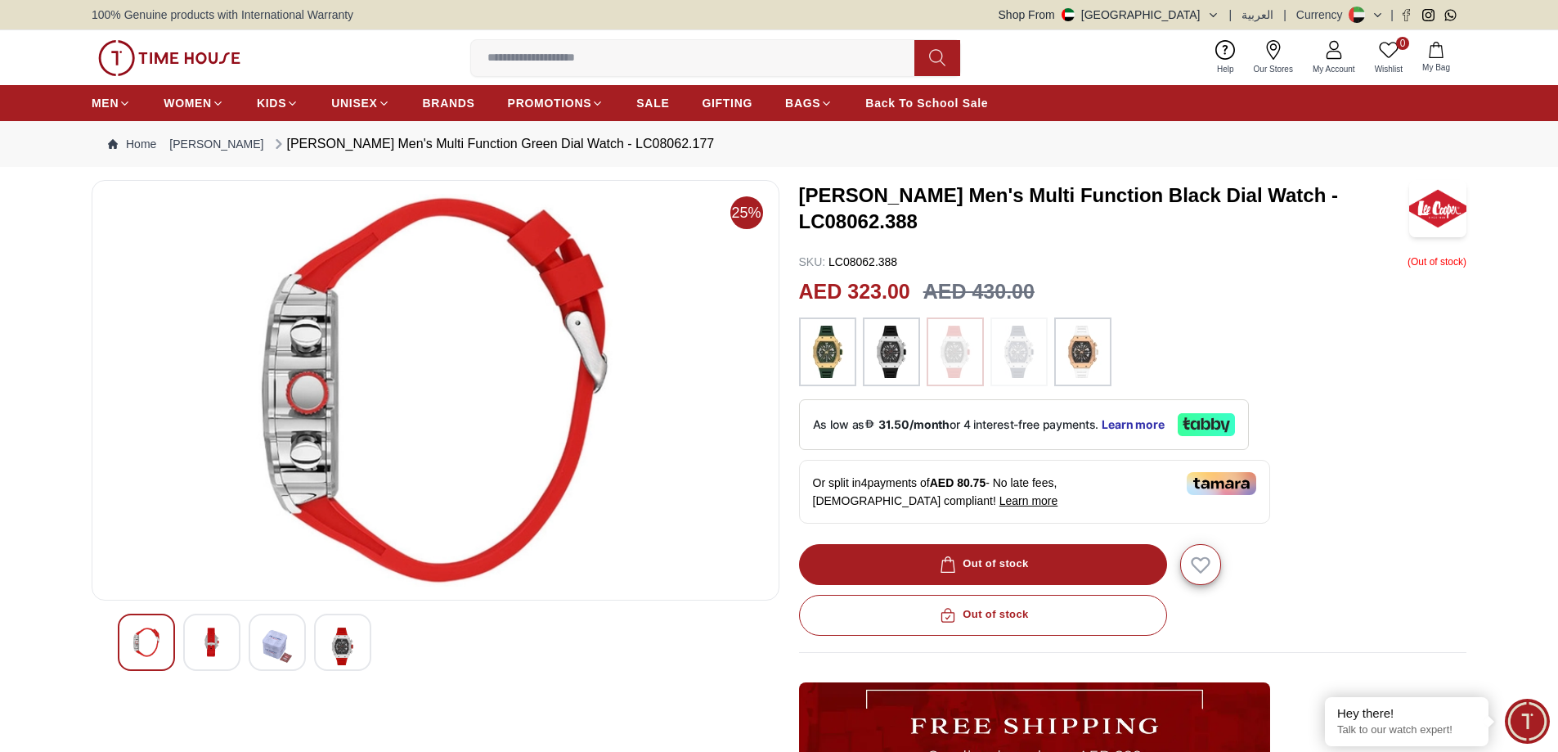
click at [285, 643] on img at bounding box center [277, 646] width 29 height 38
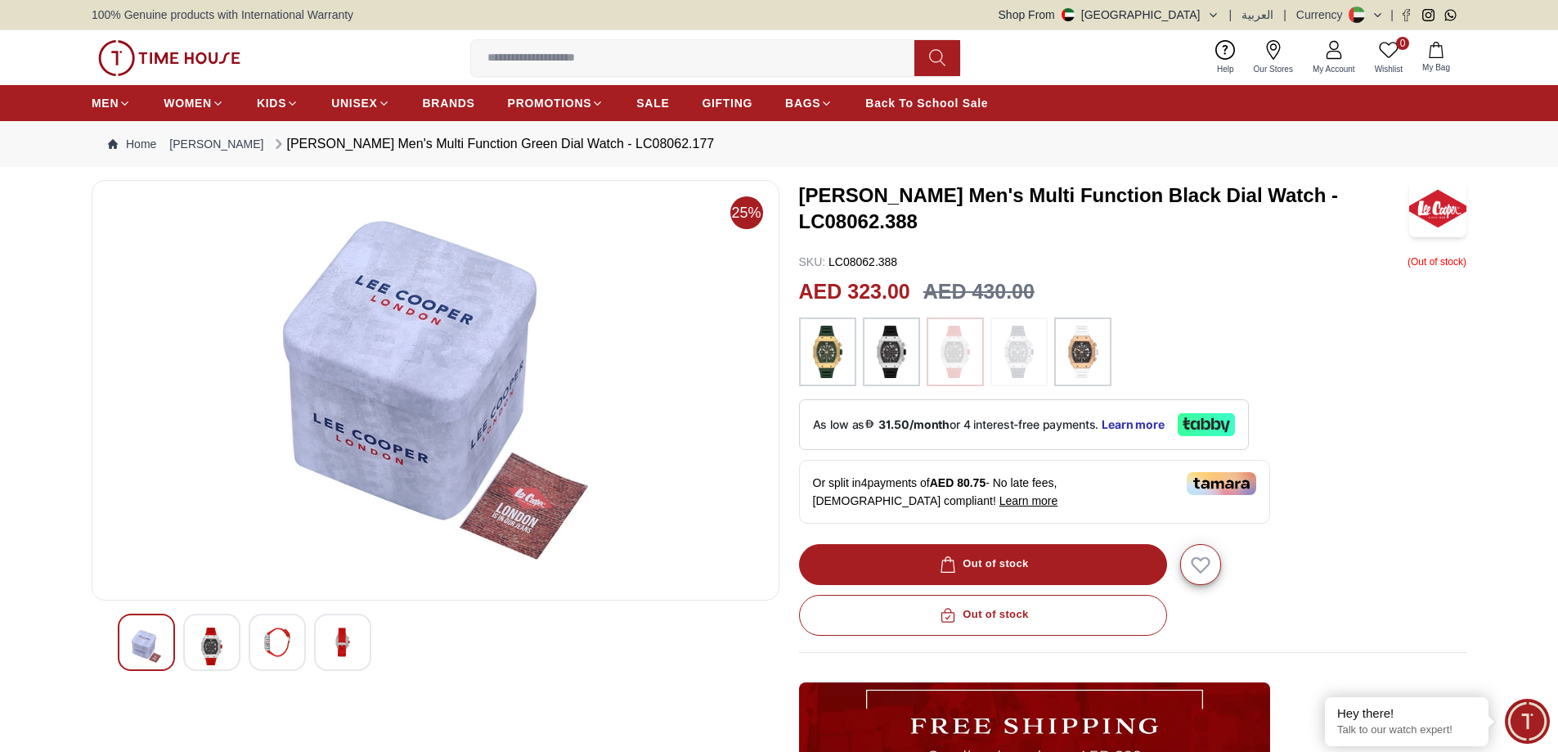
click at [342, 641] on img at bounding box center [342, 641] width 29 height 29
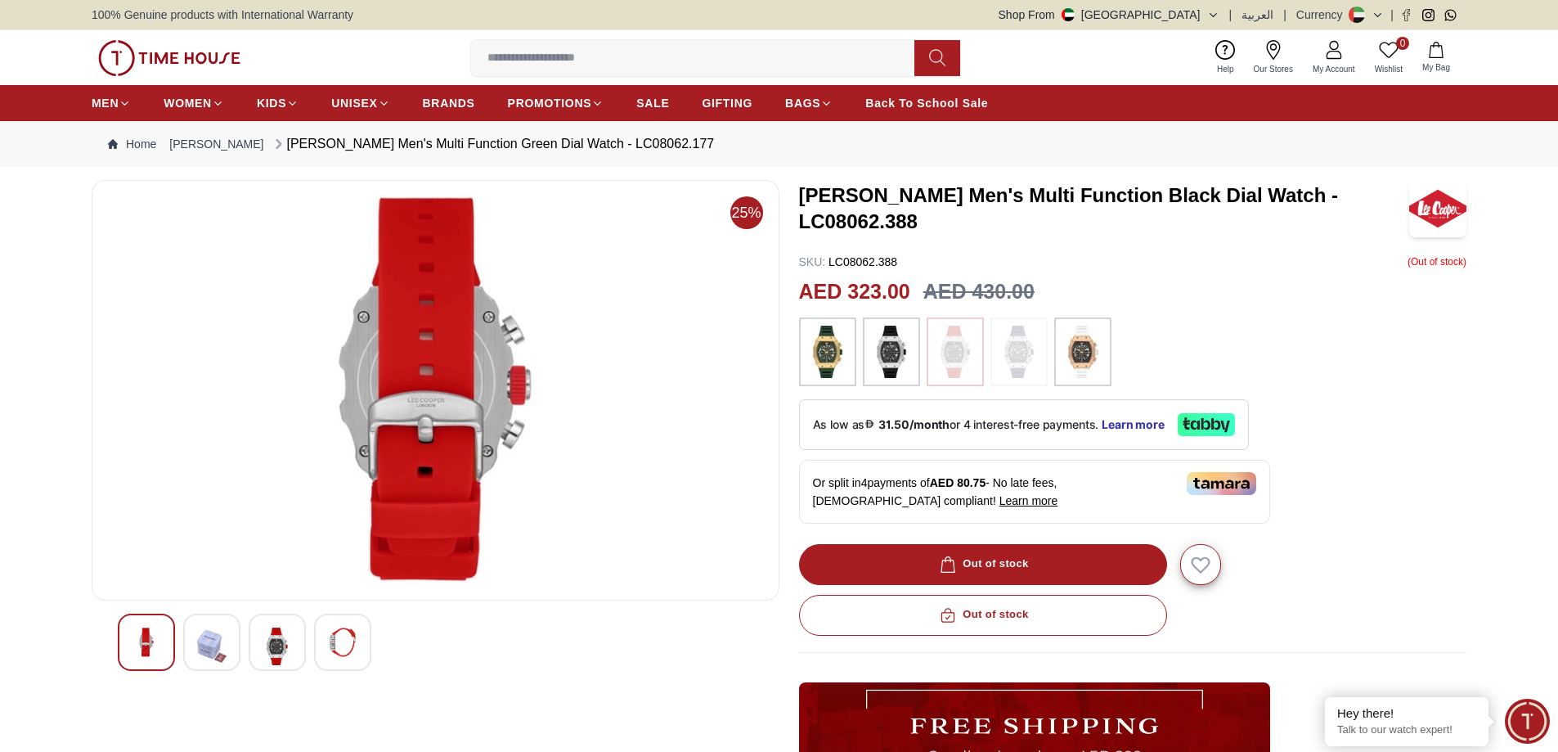
click at [146, 636] on img at bounding box center [146, 641] width 29 height 29
click at [137, 635] on img at bounding box center [146, 641] width 29 height 29
click at [267, 636] on img at bounding box center [277, 646] width 29 height 38
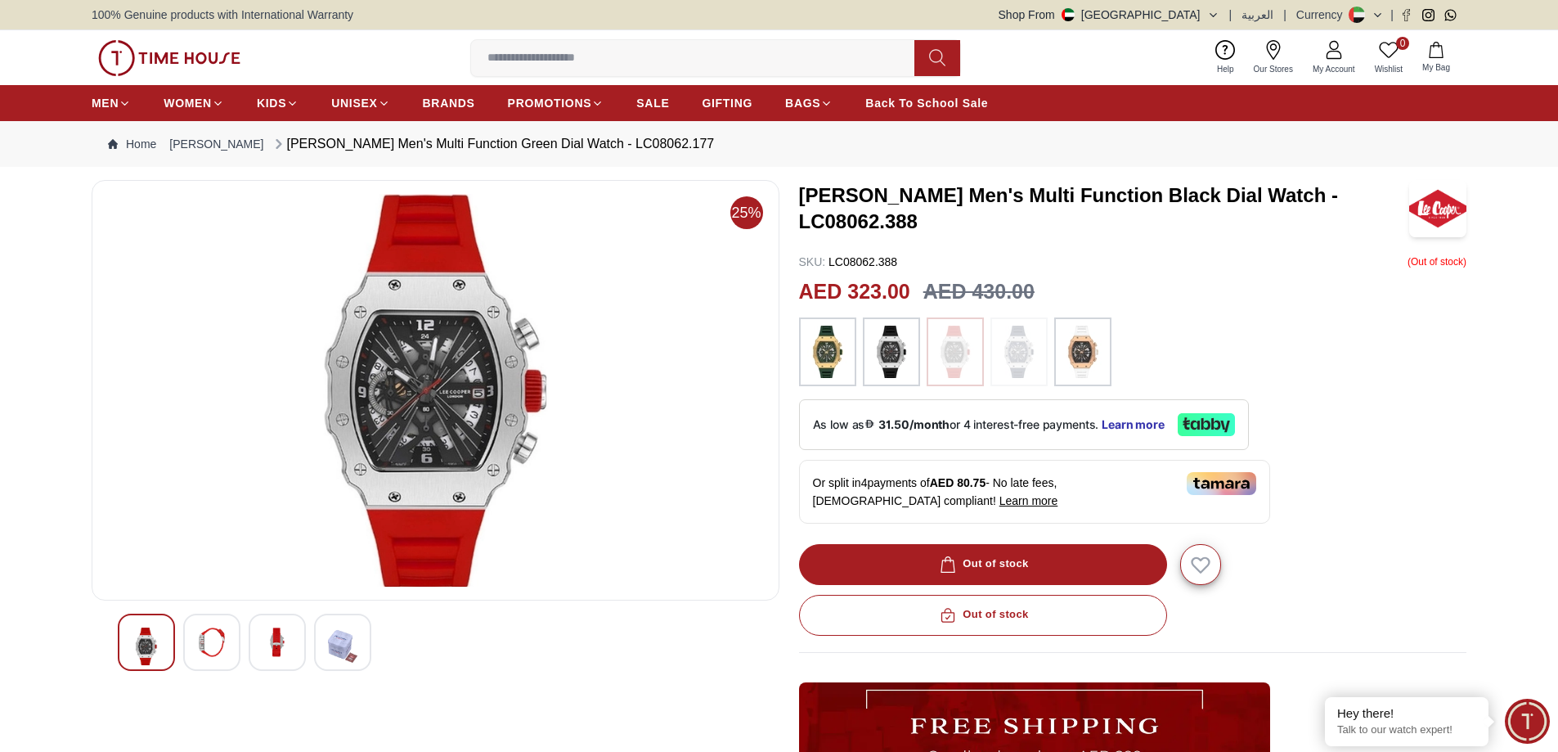
click at [515, 411] on img at bounding box center [436, 390] width 660 height 393
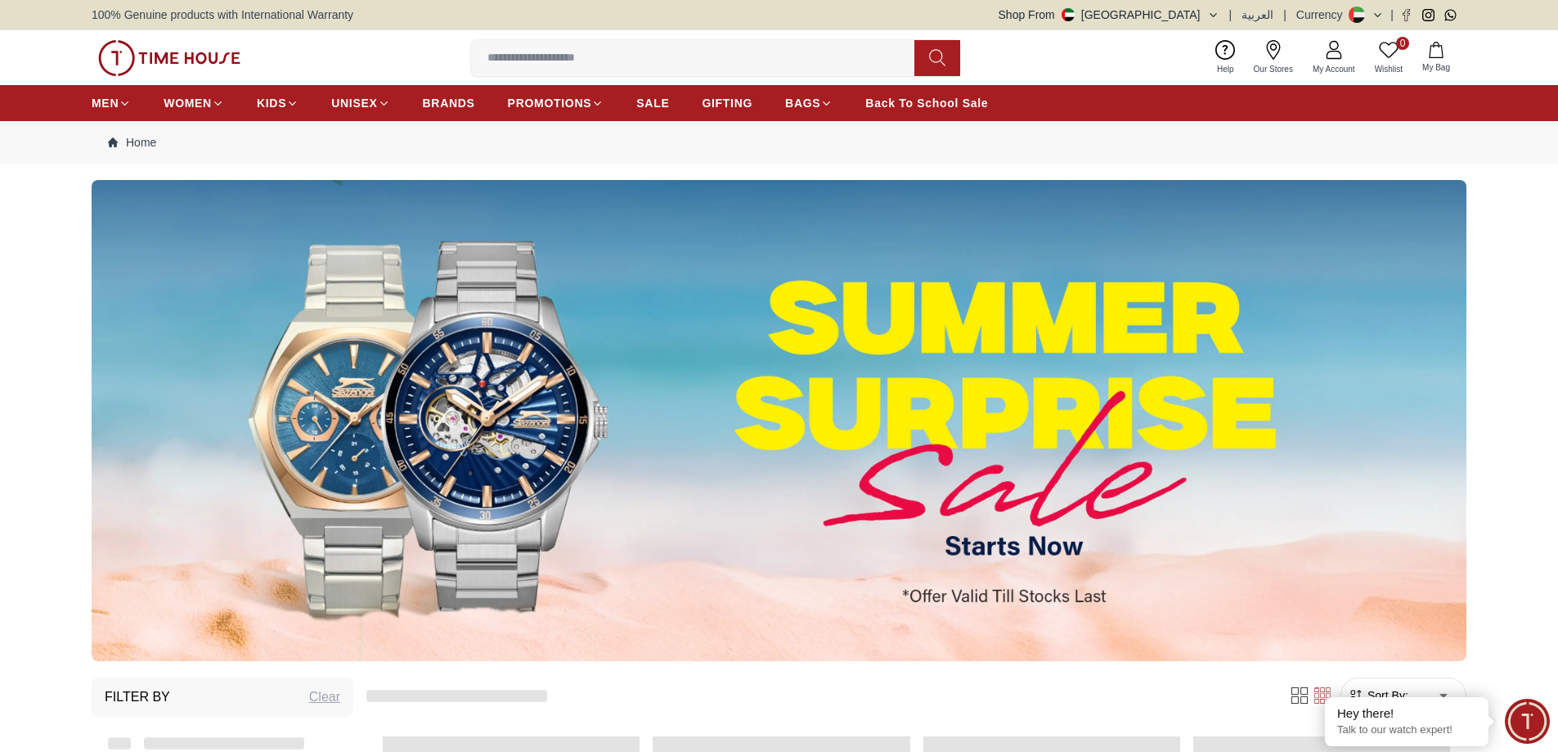
scroll to position [2034, 0]
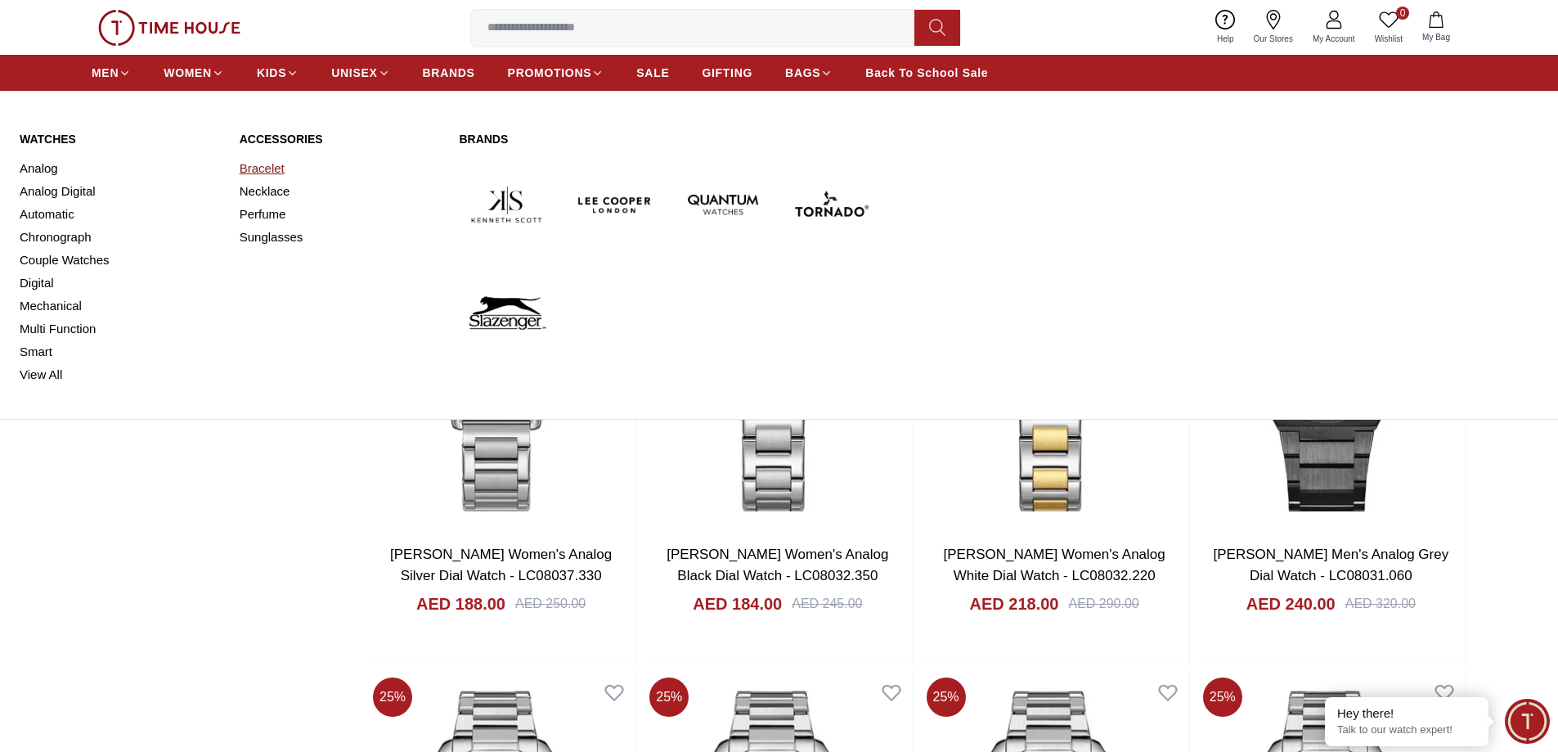
click at [272, 169] on link "Bracelet" at bounding box center [340, 168] width 200 height 23
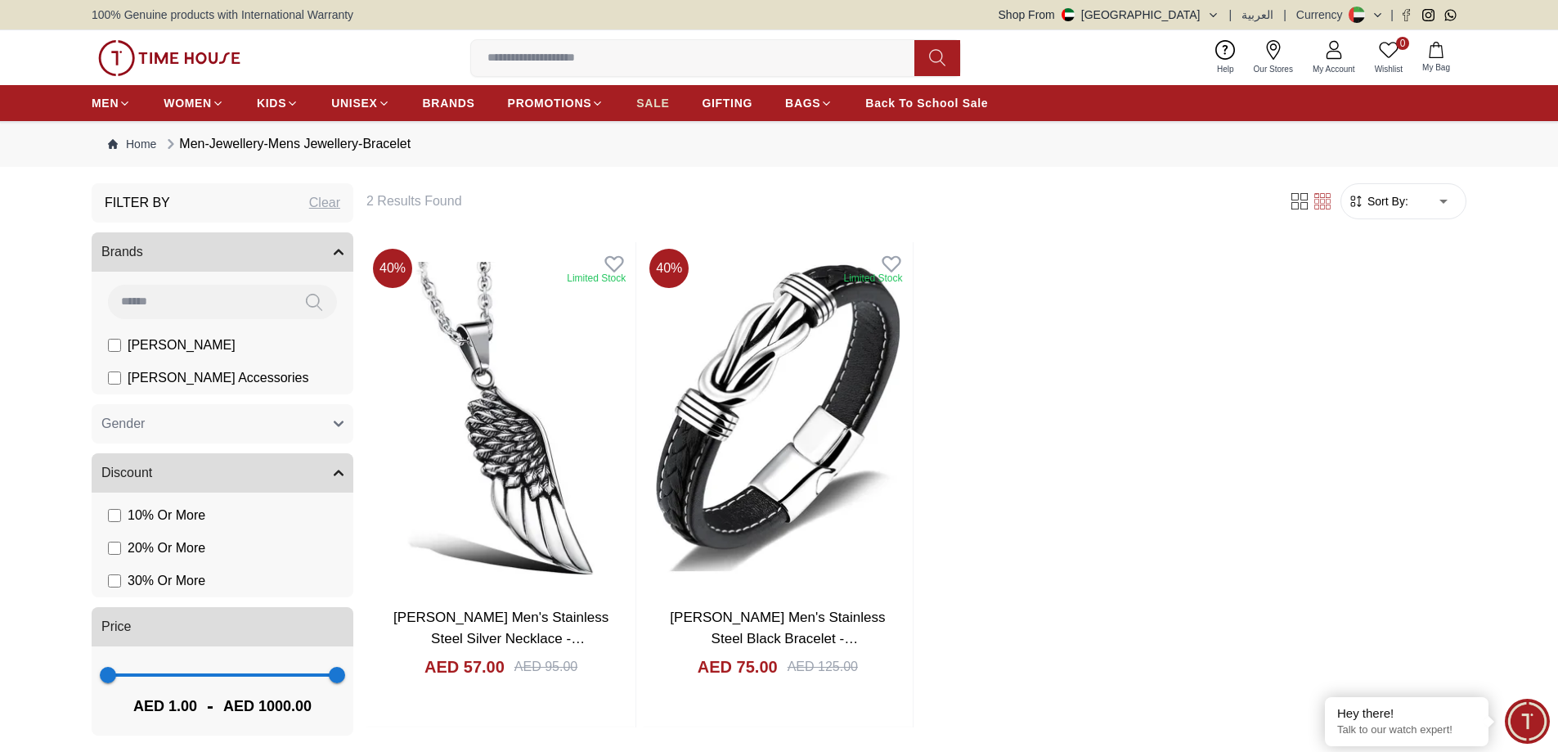
click at [656, 105] on span "SALE" at bounding box center [652, 103] width 33 height 16
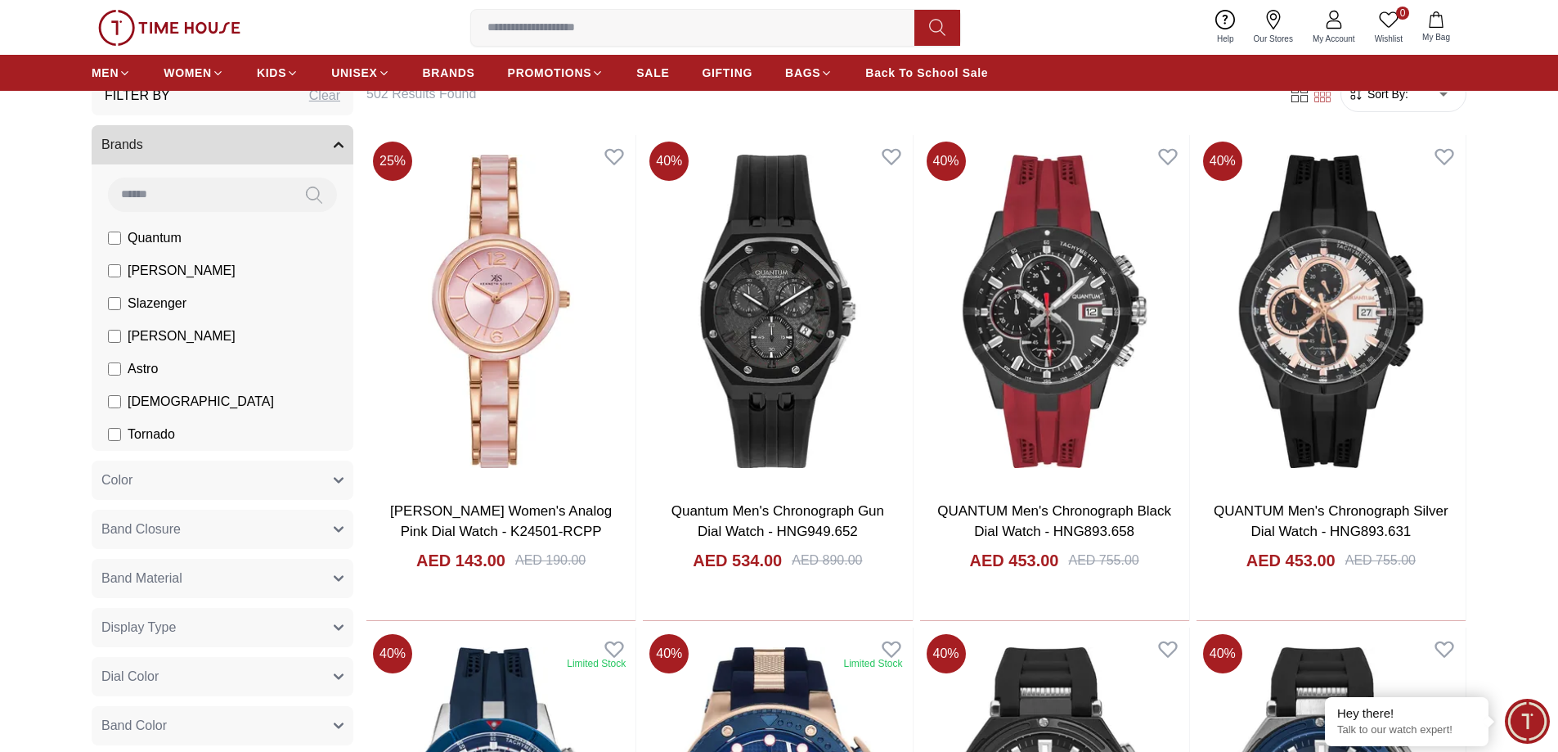
scroll to position [573, 0]
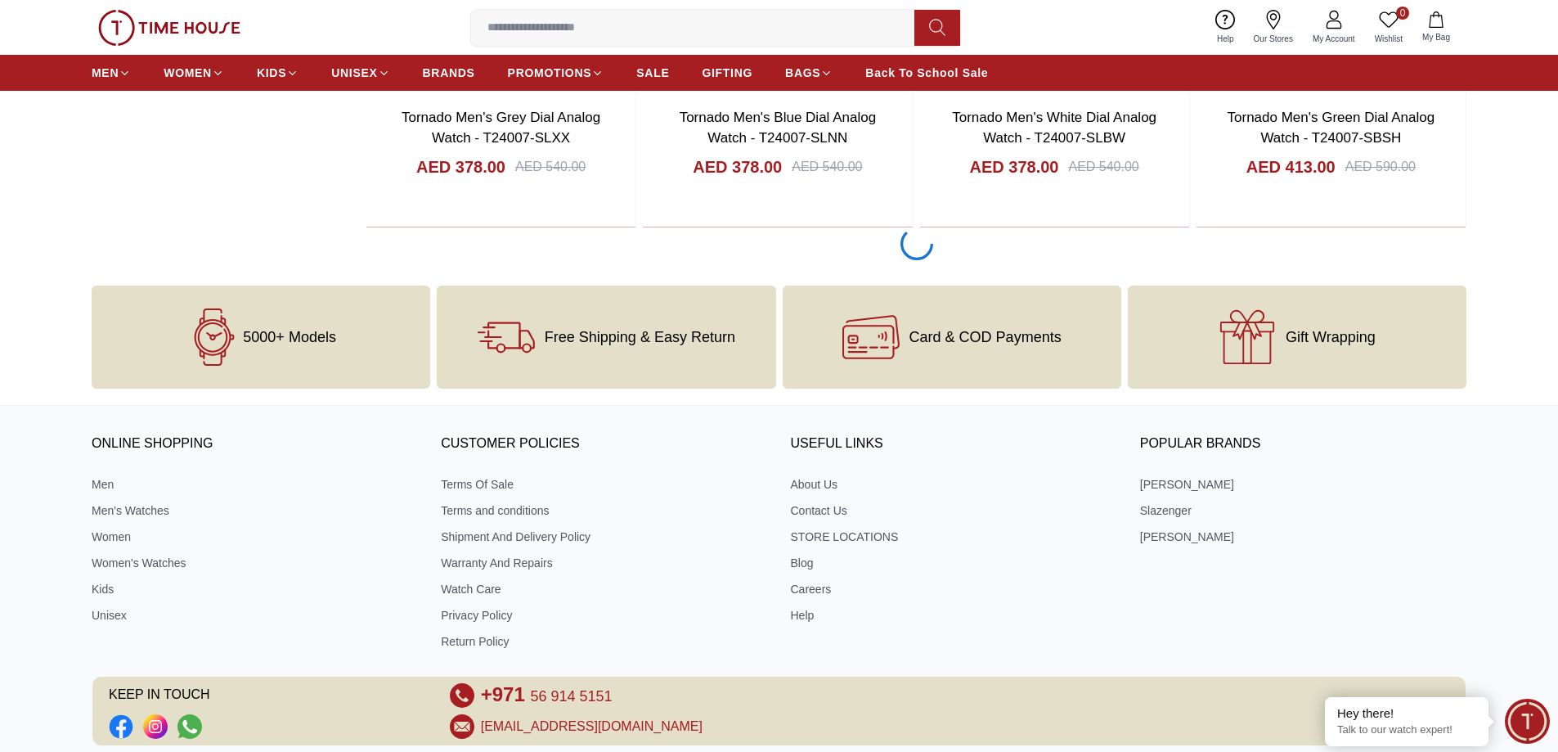
scroll to position [2863, 0]
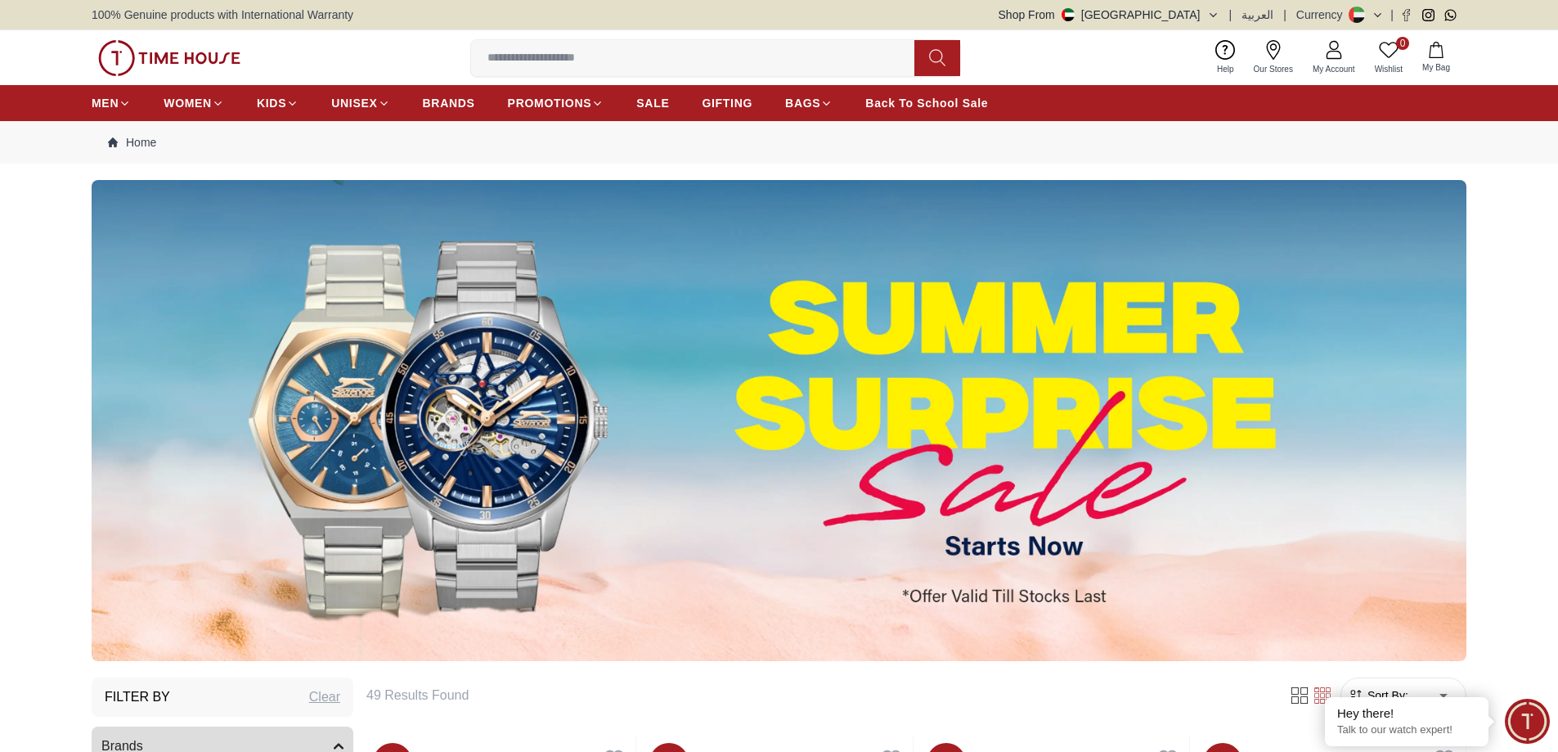
scroll to position [654, 0]
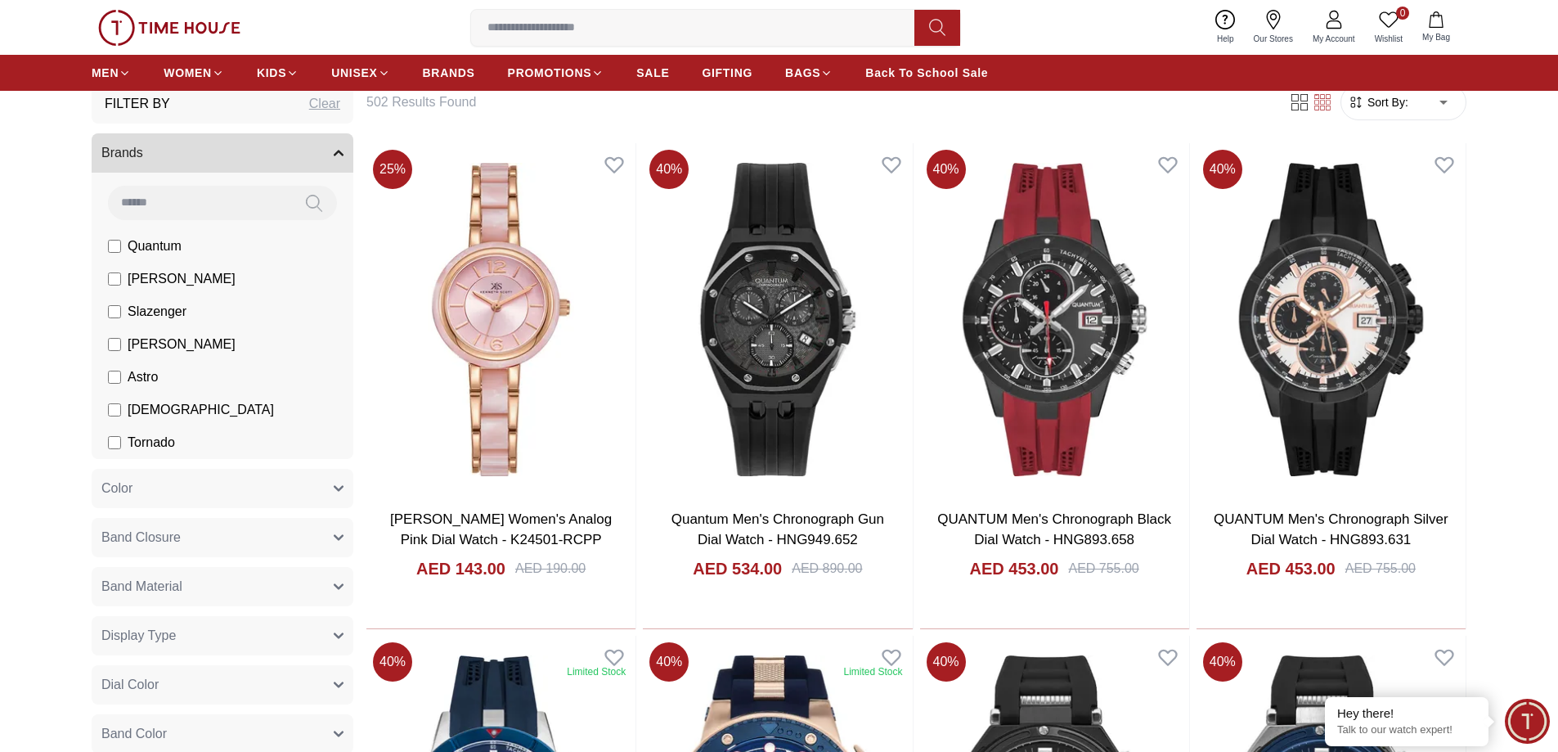
scroll to position [573, 0]
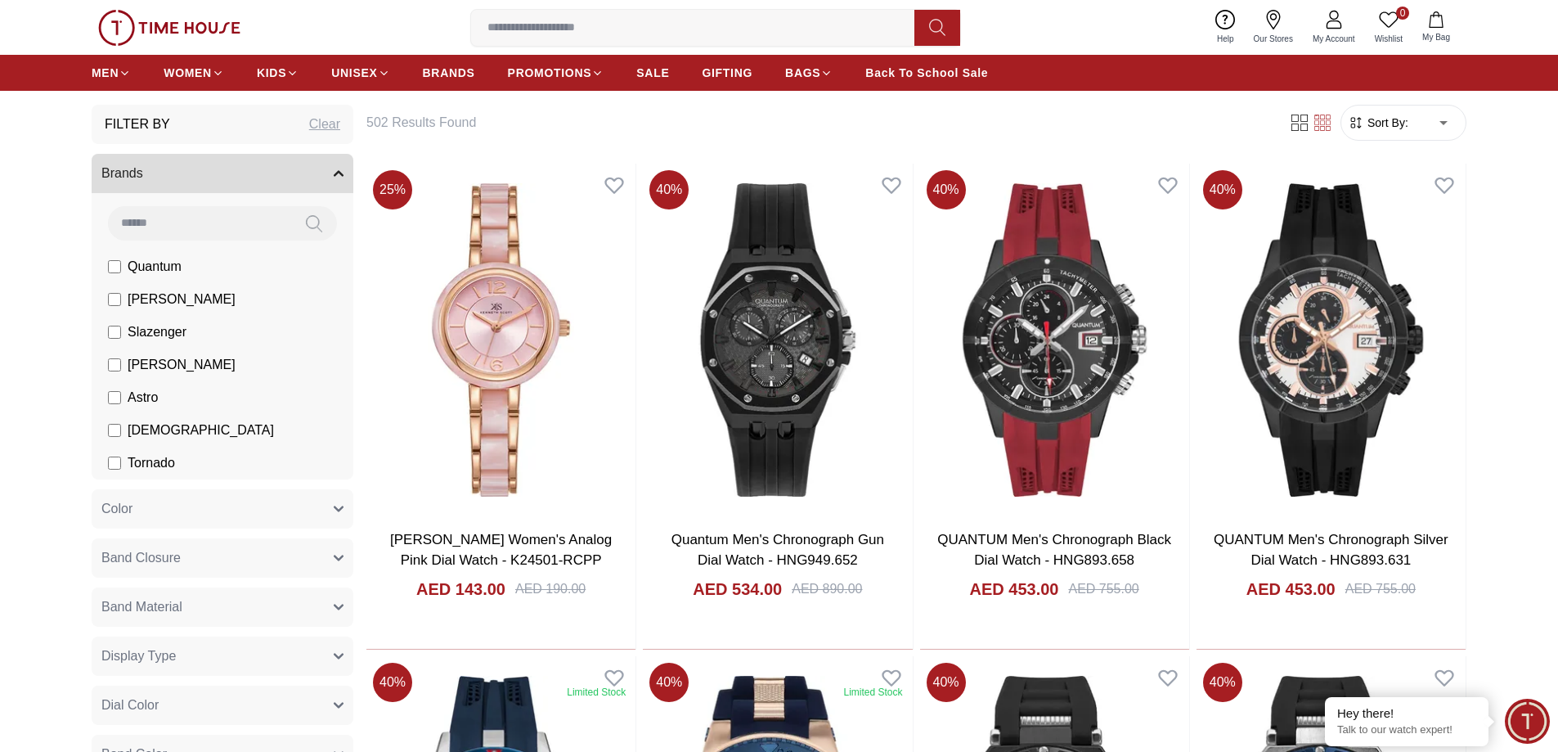
click at [122, 333] on label "Slazenger" at bounding box center [147, 332] width 79 height 20
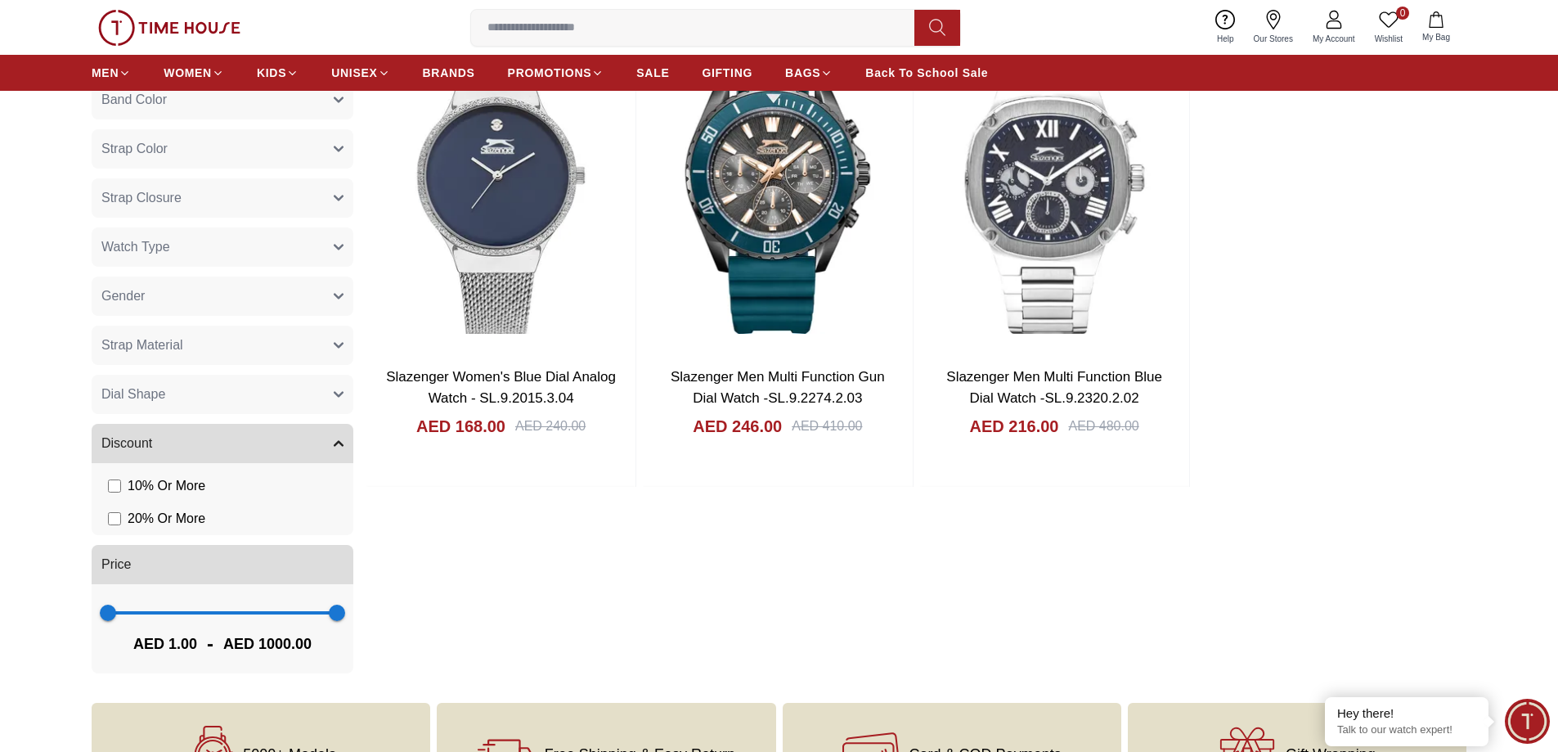
scroll to position [654, 0]
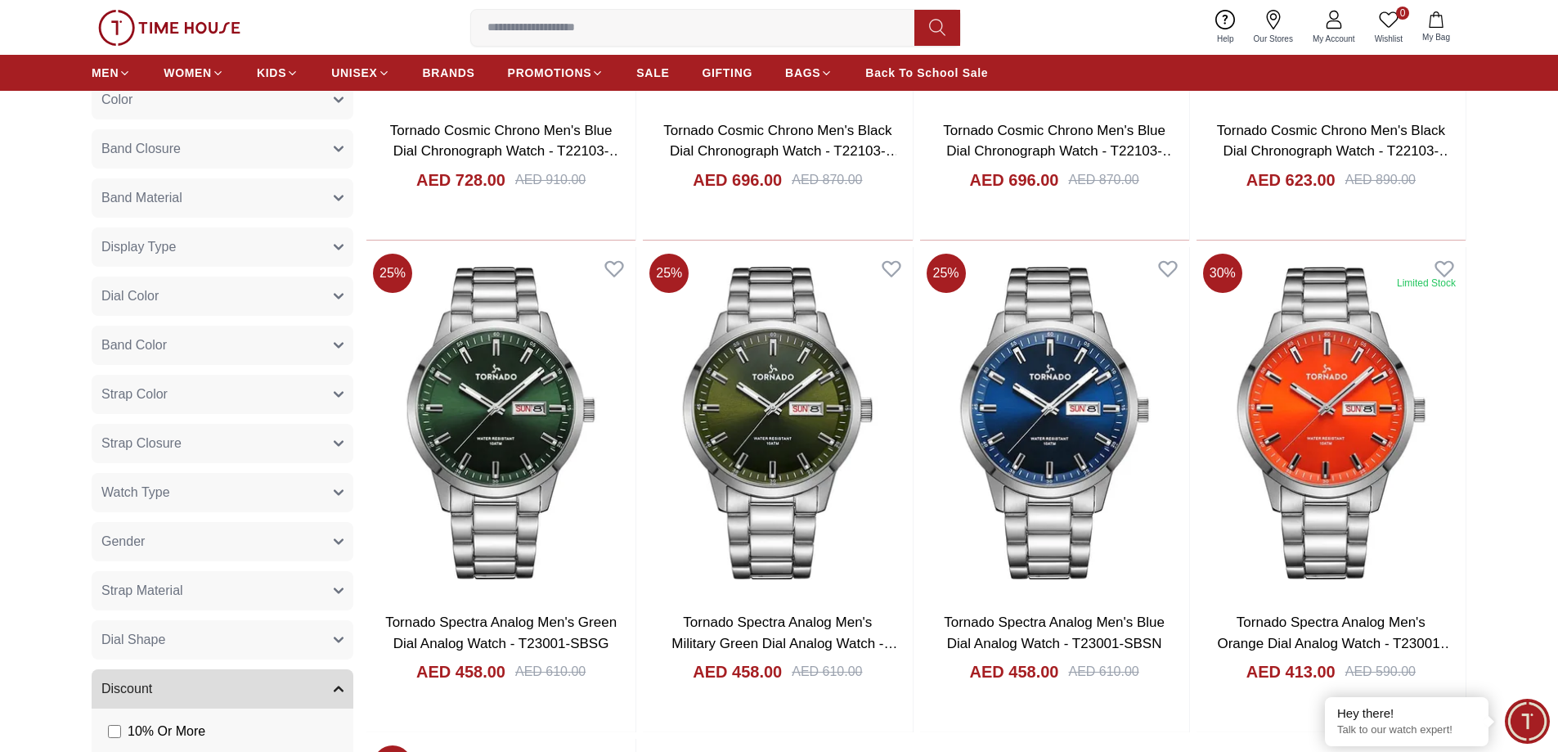
scroll to position [1784, 0]
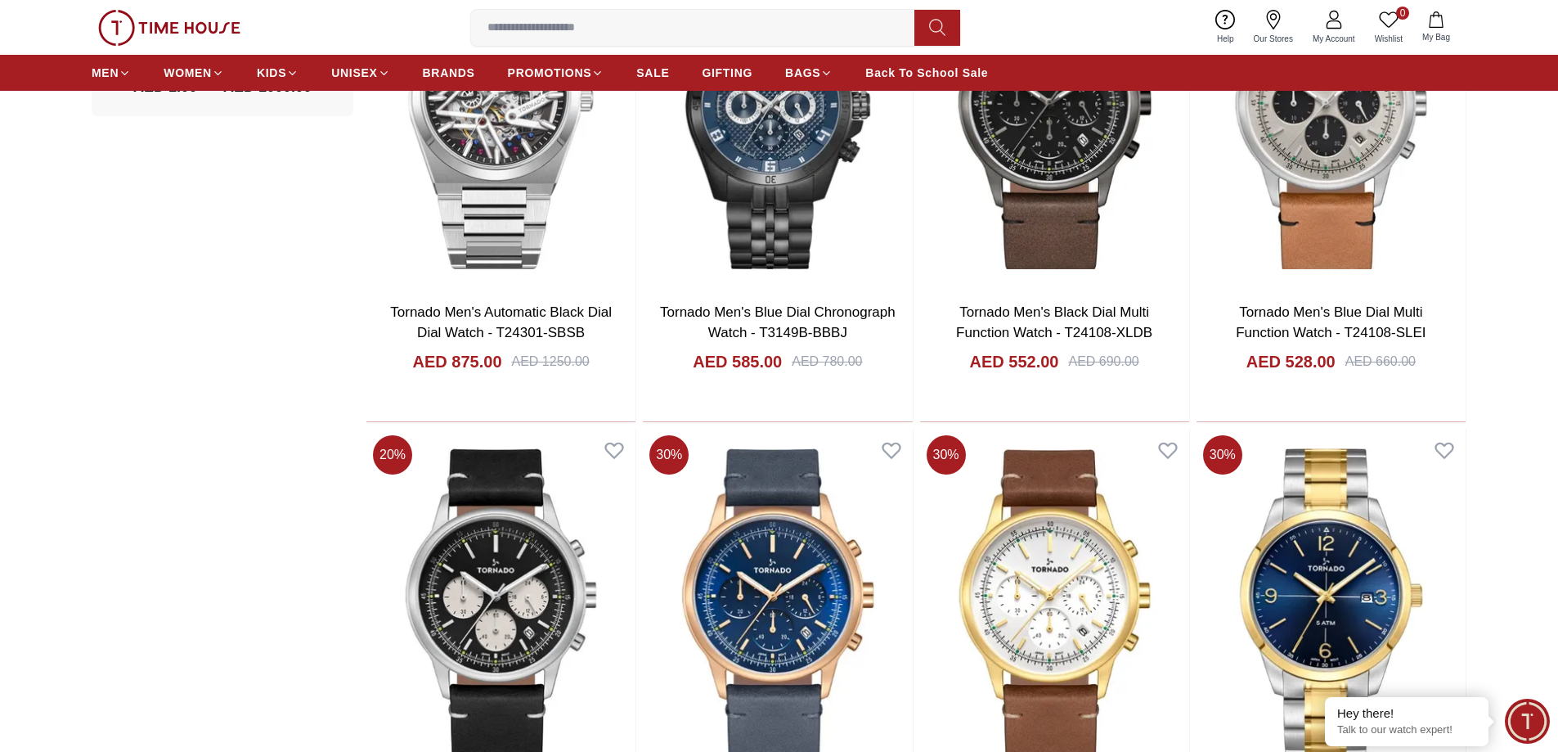
scroll to position [573, 0]
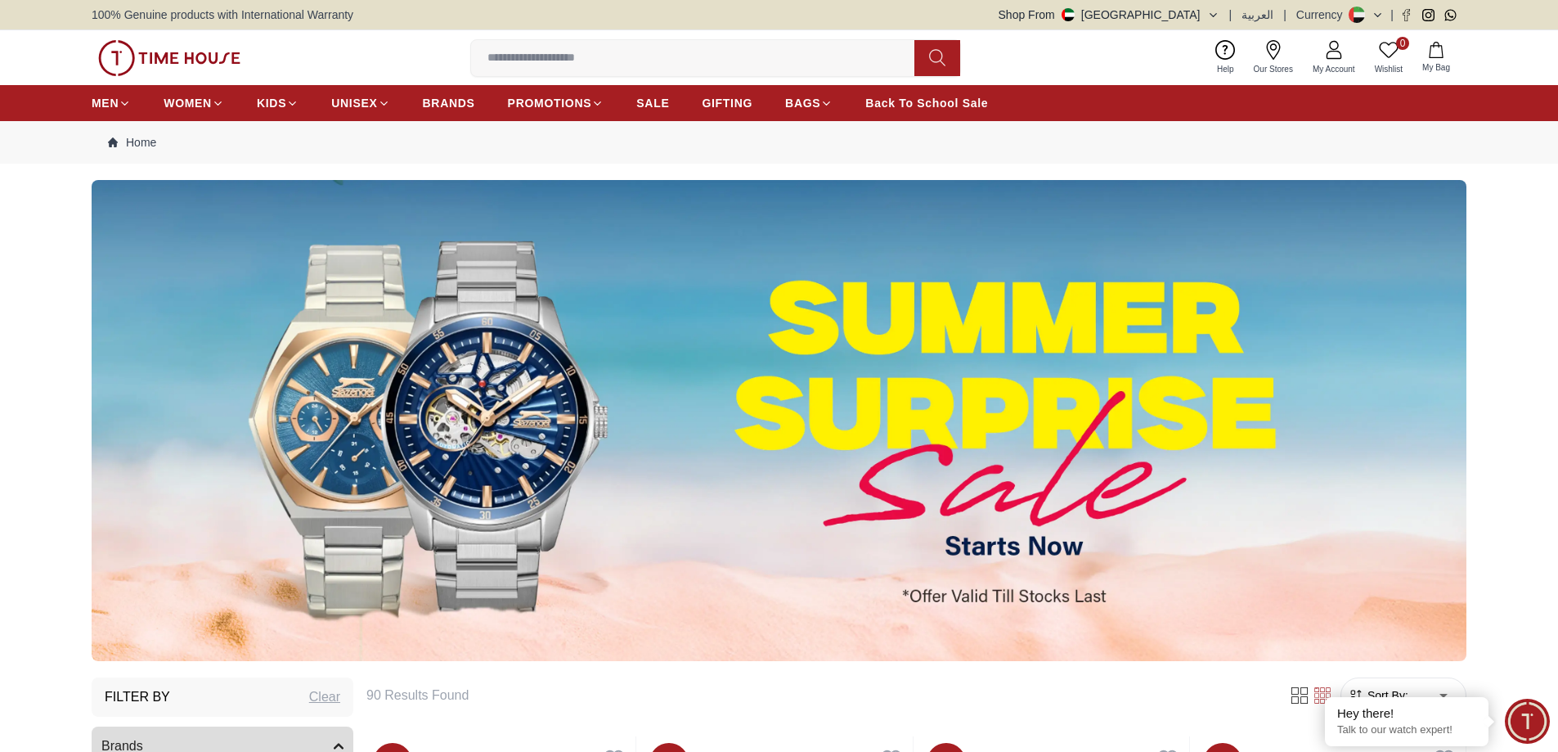
scroll to position [2034, 0]
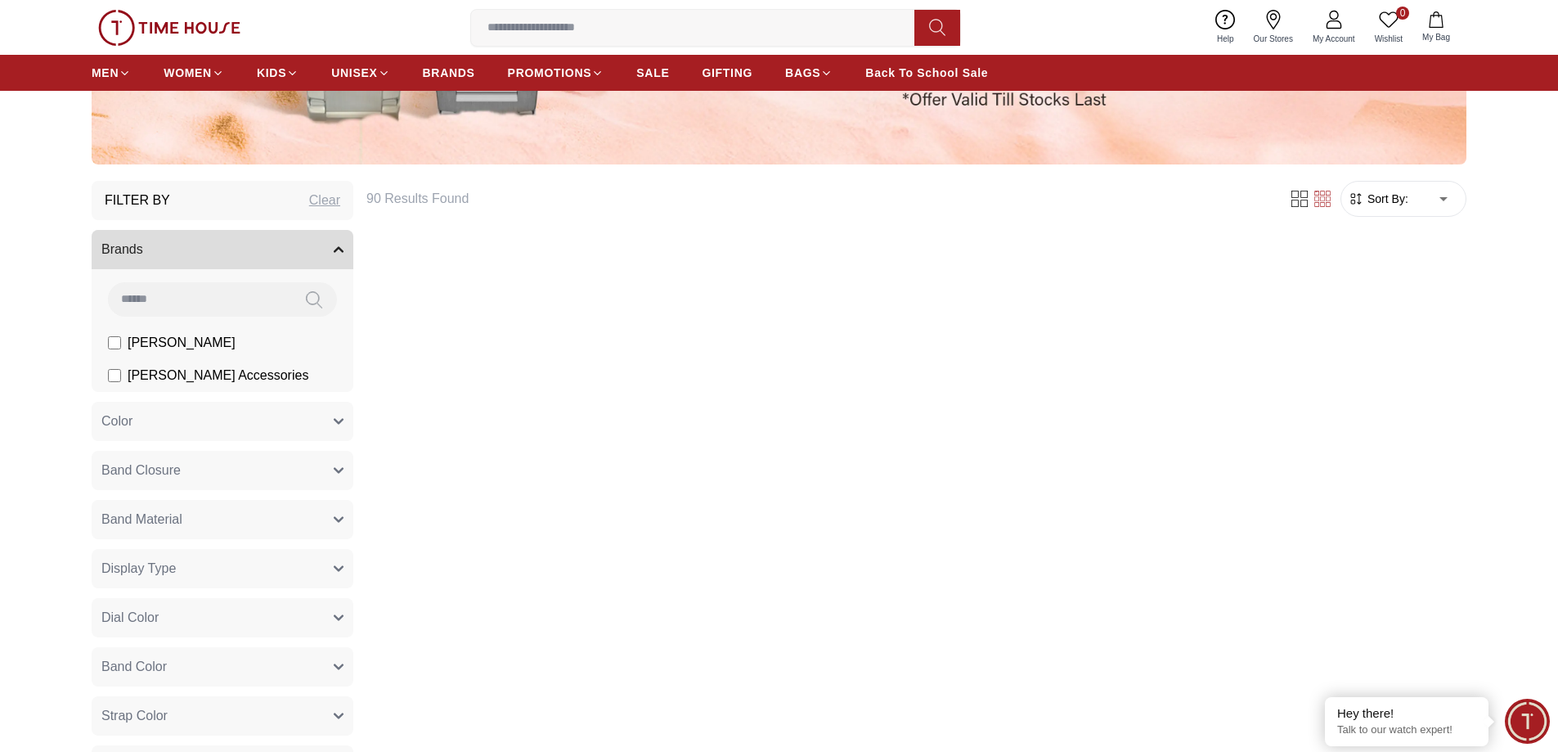
scroll to position [1653, 0]
